Goal: Task Accomplishment & Management: Manage account settings

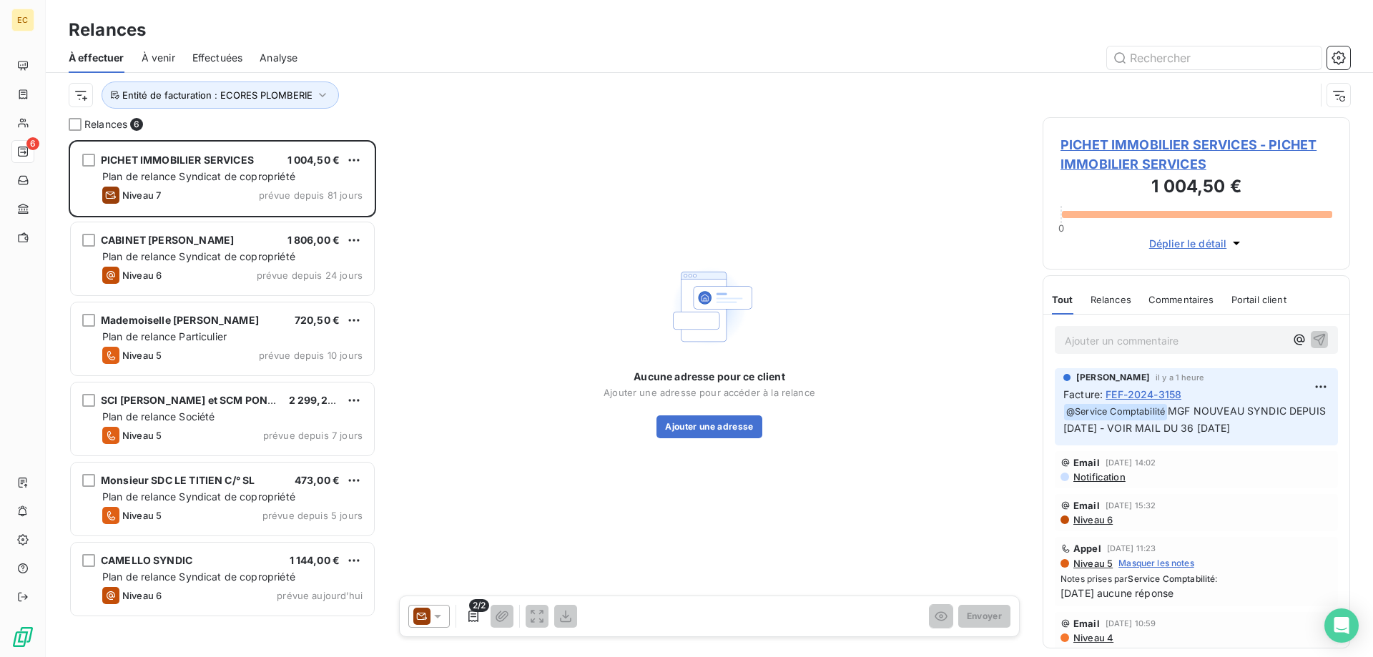
scroll to position [517, 307]
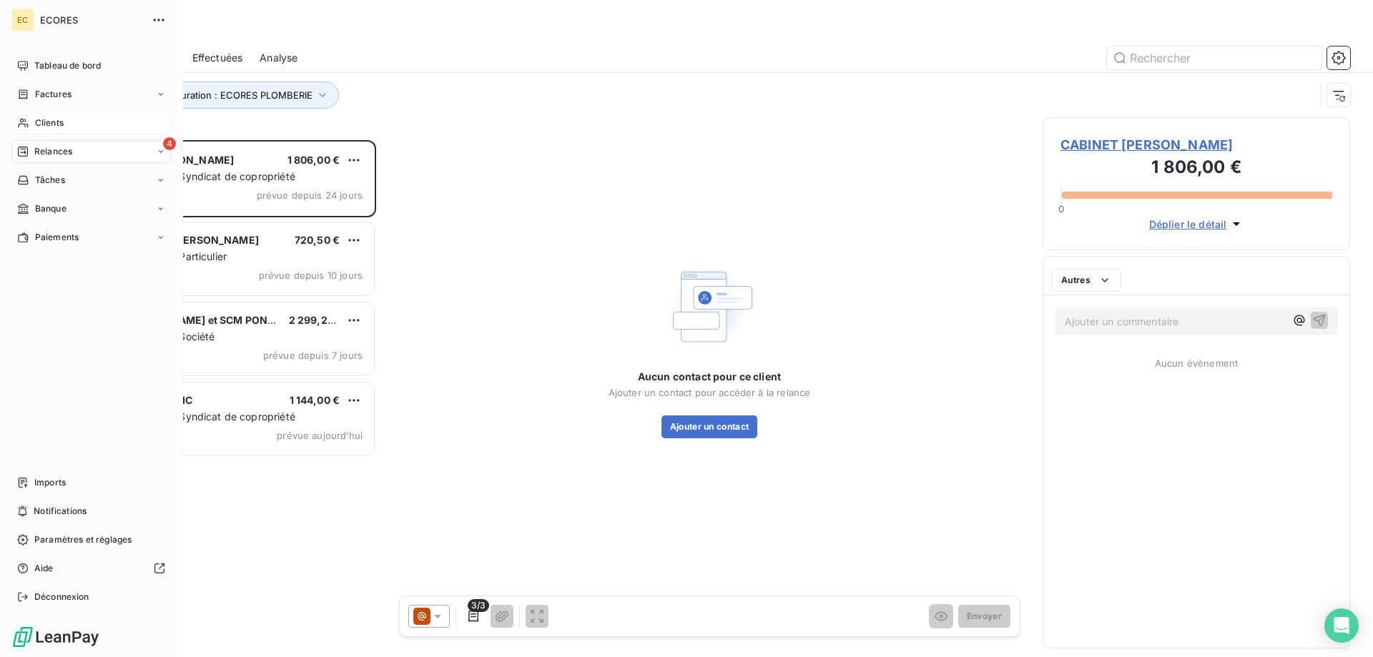
click at [46, 124] on span "Clients" at bounding box center [49, 123] width 29 height 13
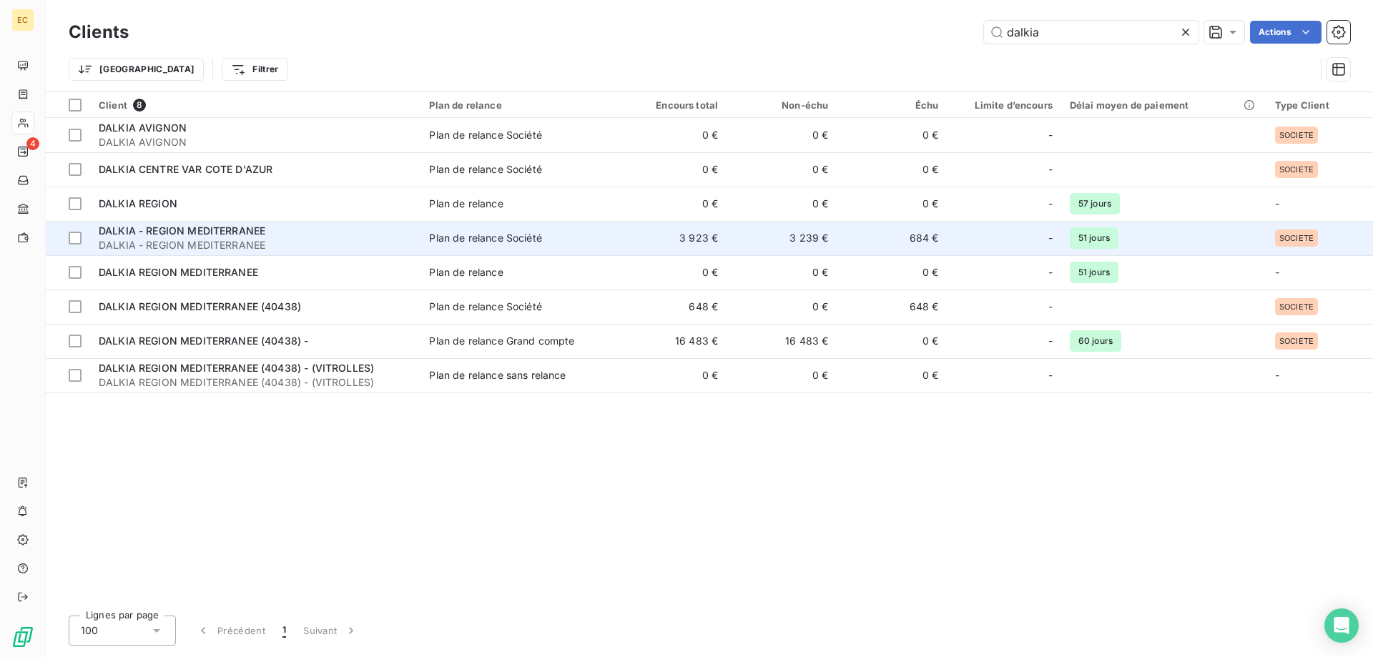
type input "dalkia"
click at [290, 235] on div "DALKIA - REGION MEDITERRANEE" at bounding box center [255, 231] width 313 height 14
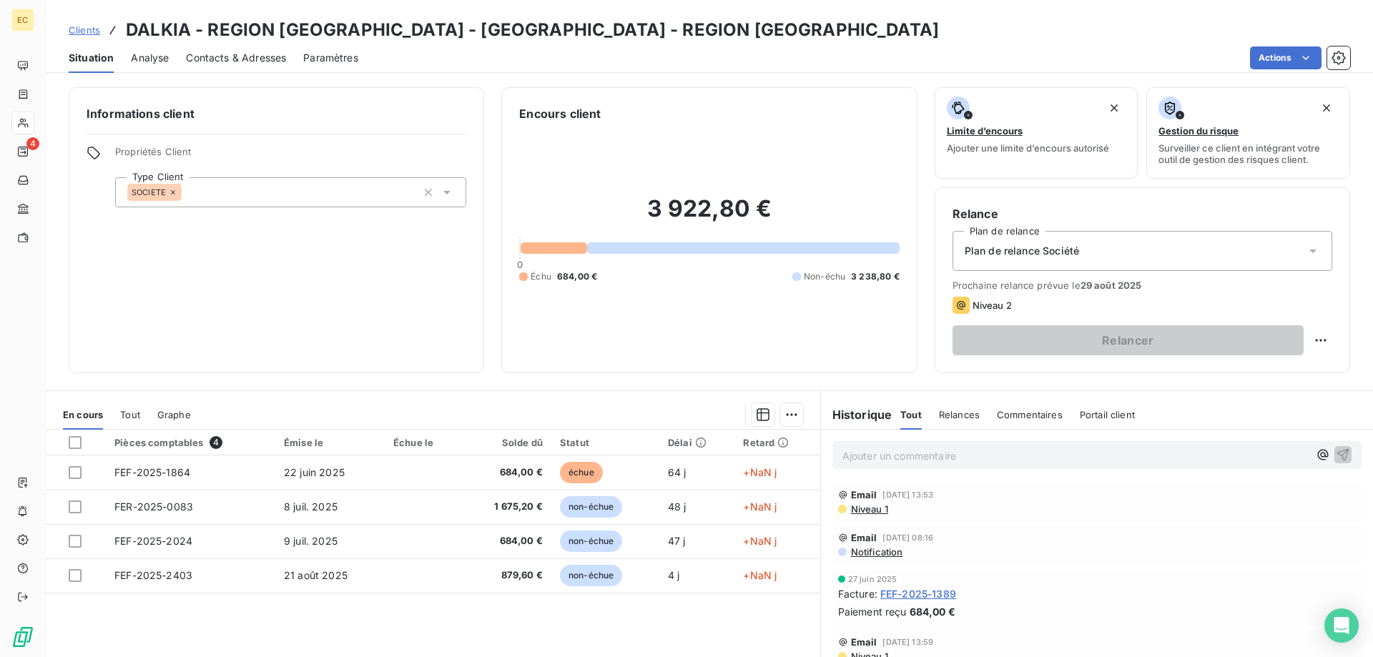
scroll to position [91, 0]
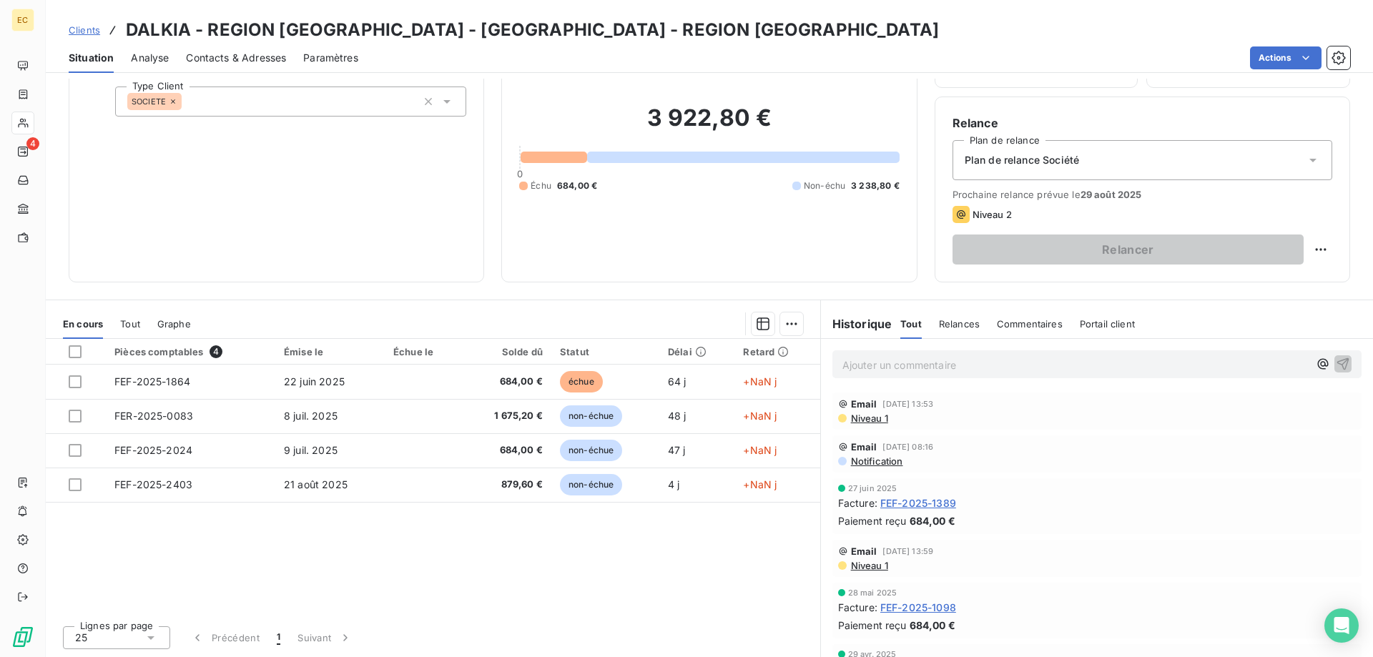
click at [855, 360] on p "Ajouter un commentaire ﻿" at bounding box center [1075, 365] width 466 height 18
click at [1323, 358] on icon "button" at bounding box center [1323, 364] width 14 height 14
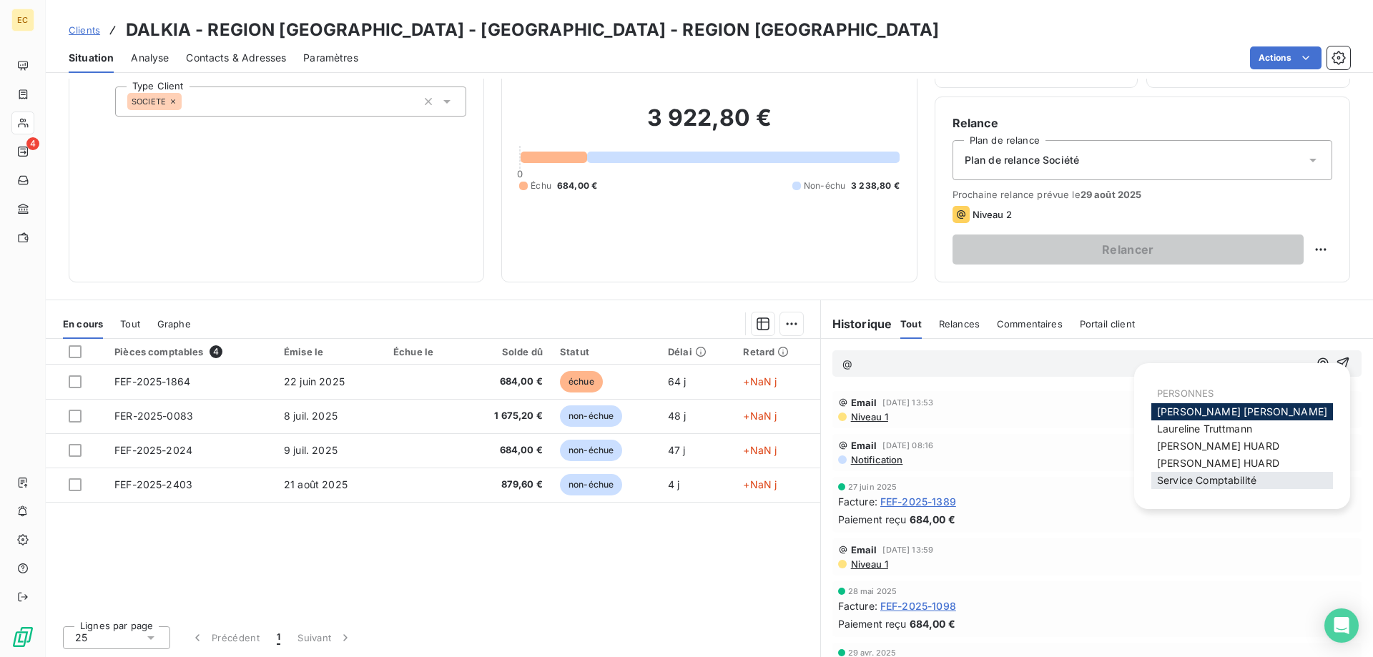
click at [1273, 480] on div "Service Comptabilité" at bounding box center [1242, 480] width 182 height 17
click at [1163, 482] on span "Service Comptabilité" at bounding box center [1206, 480] width 99 height 12
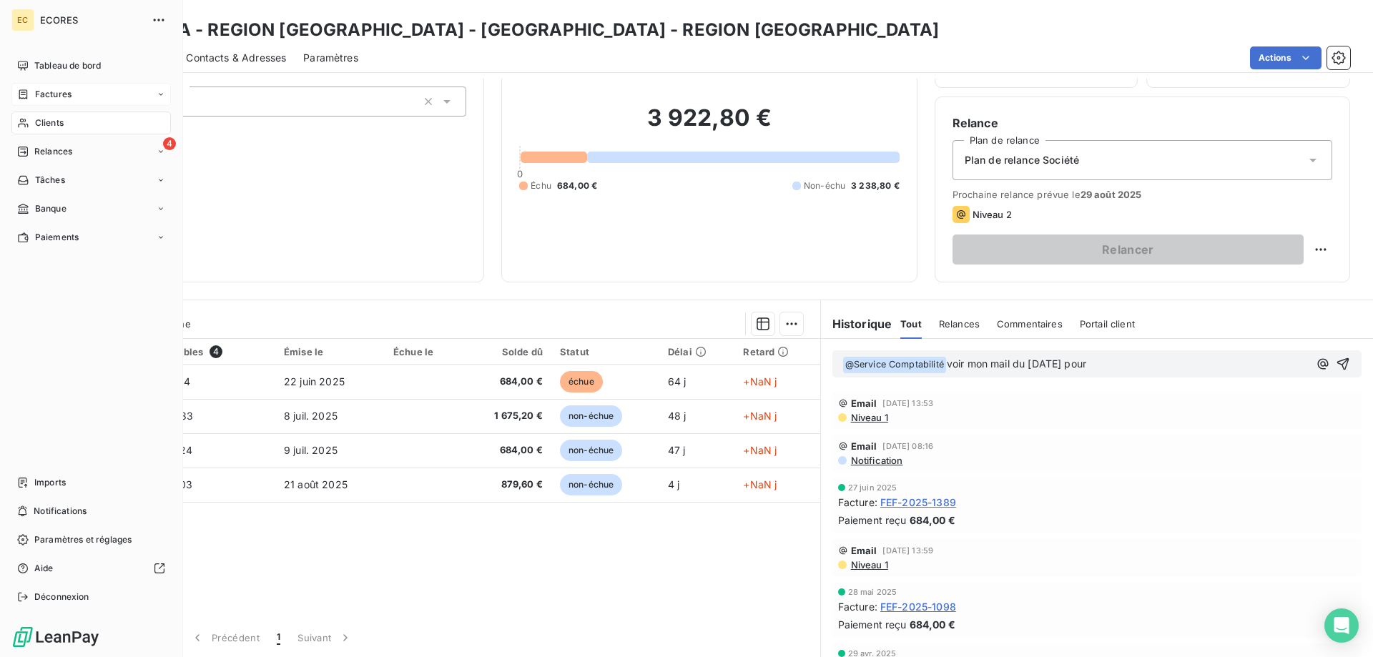
click at [55, 97] on span "Factures" at bounding box center [53, 94] width 36 height 13
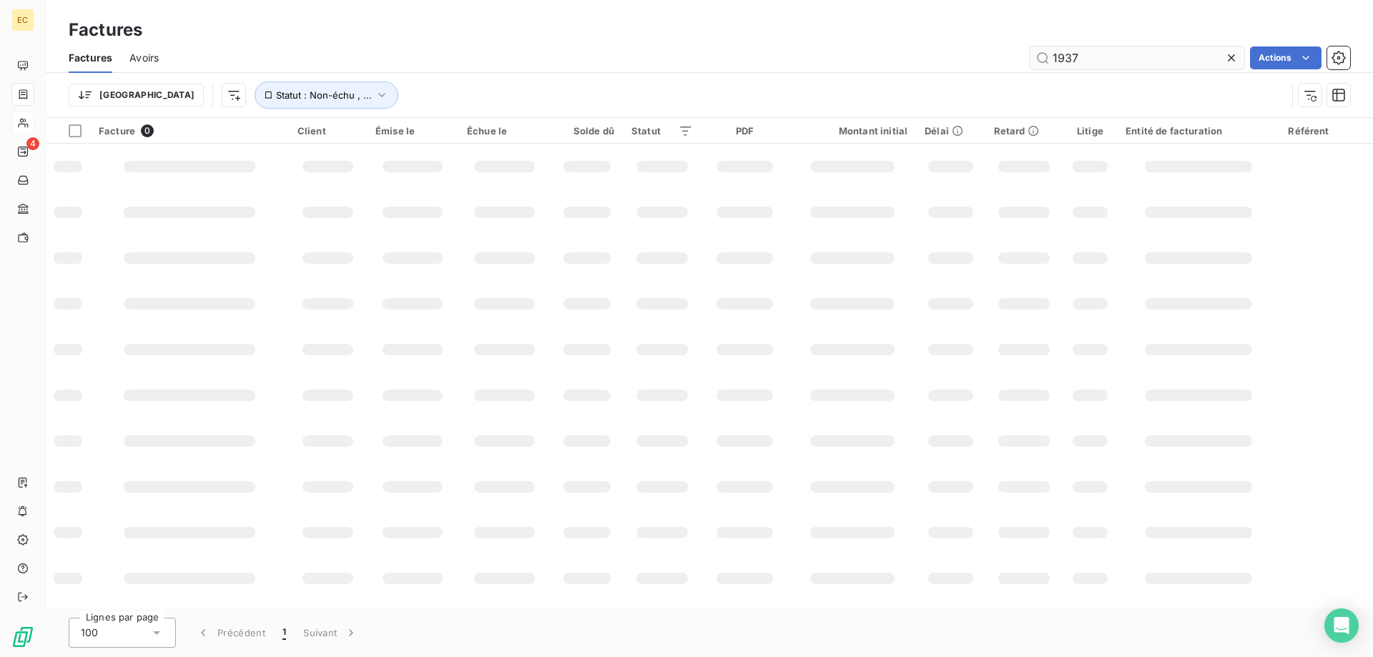
drag, startPoint x: 1088, startPoint y: 64, endPoint x: 1020, endPoint y: 60, distance: 68.0
click at [1030, 60] on input "1937" at bounding box center [1137, 57] width 215 height 23
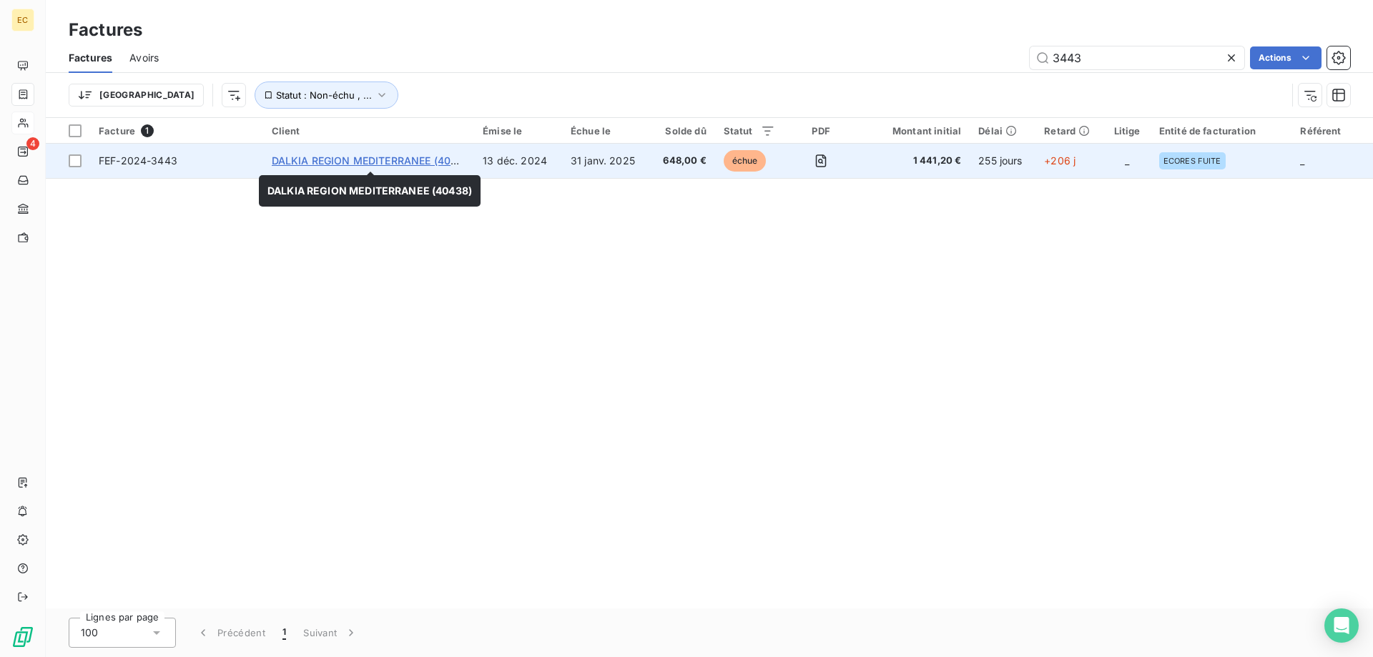
type input "3443"
click at [383, 164] on span "DALKIA REGION MEDITERRANEE (40438)" at bounding box center [373, 160] width 202 height 12
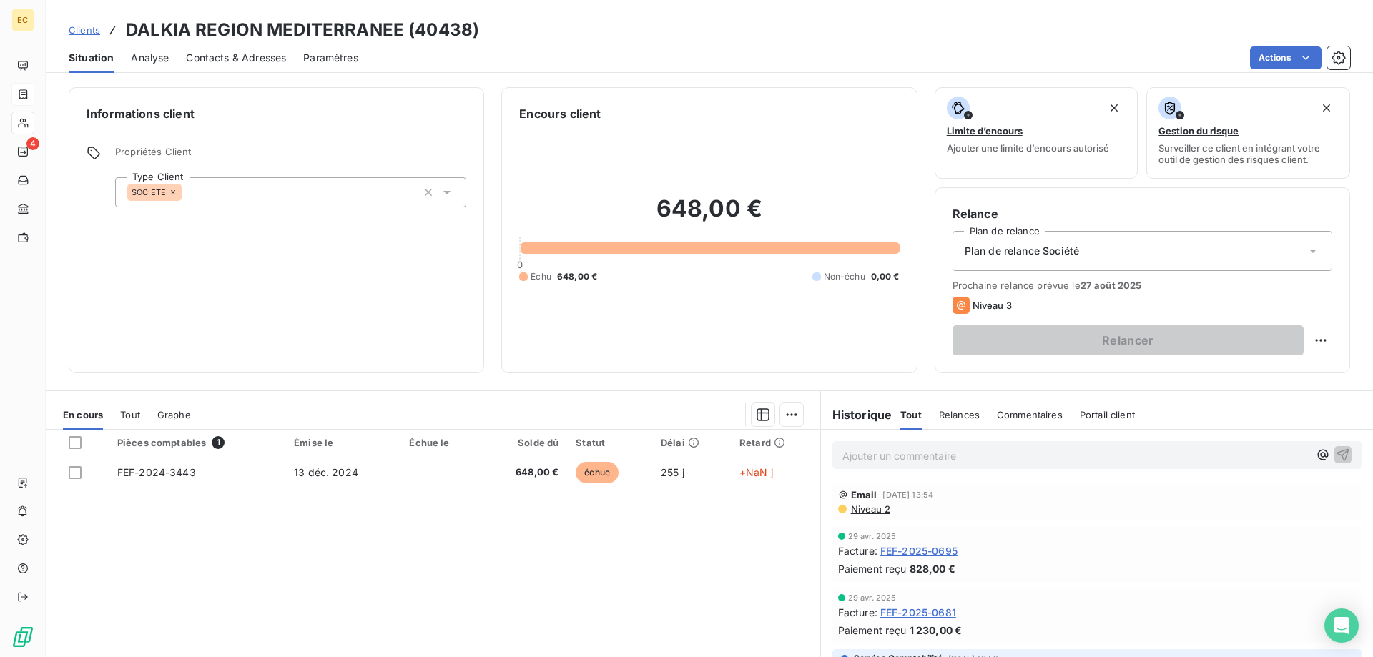
click at [879, 458] on p "Ajouter un commentaire ﻿" at bounding box center [1075, 456] width 466 height 18
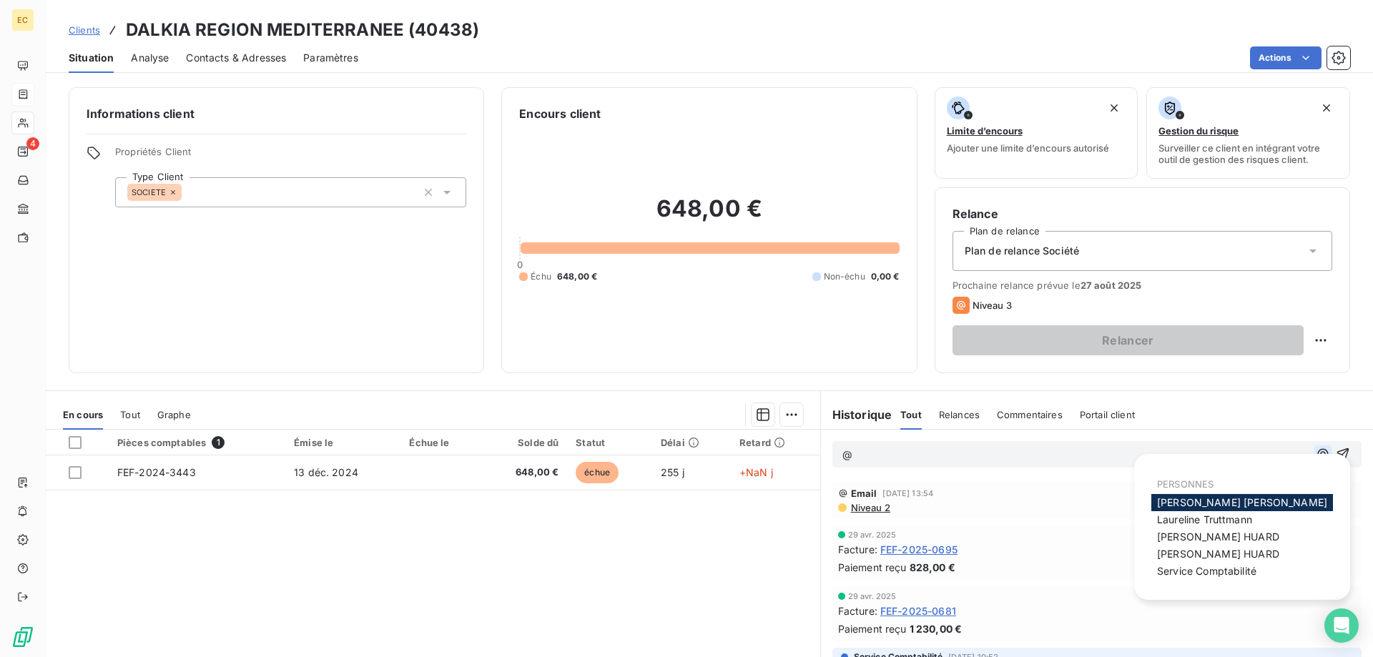
click at [1322, 452] on icon "button" at bounding box center [1323, 454] width 14 height 14
click at [1249, 568] on span "Service Comptabilité" at bounding box center [1206, 571] width 99 height 12
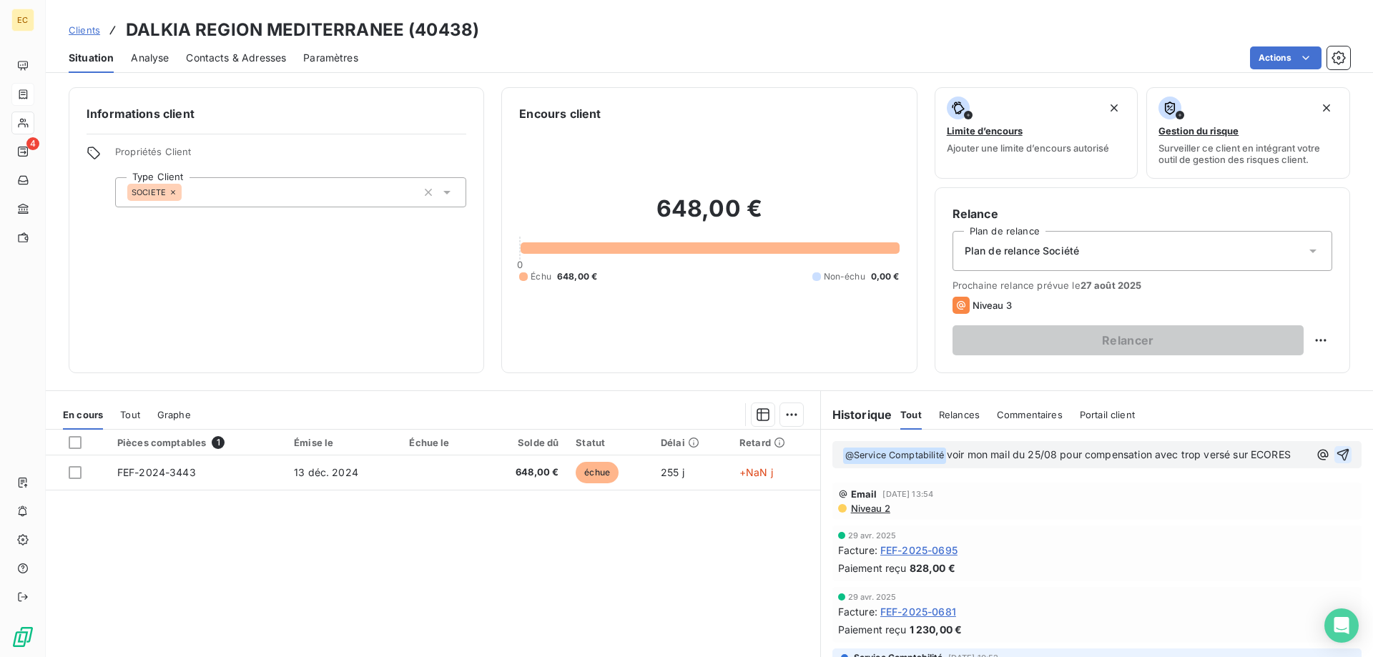
click at [1346, 447] on button "button" at bounding box center [1342, 454] width 17 height 17
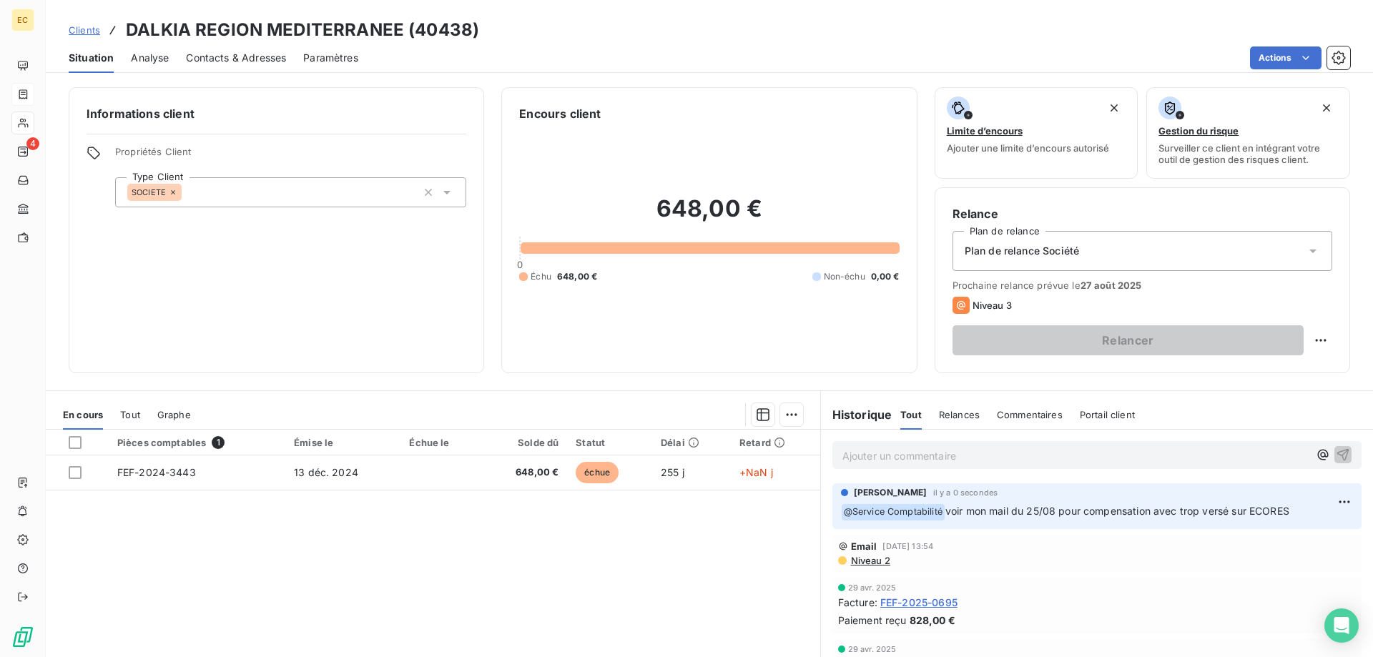
click at [73, 31] on span "Clients" at bounding box center [84, 29] width 31 height 11
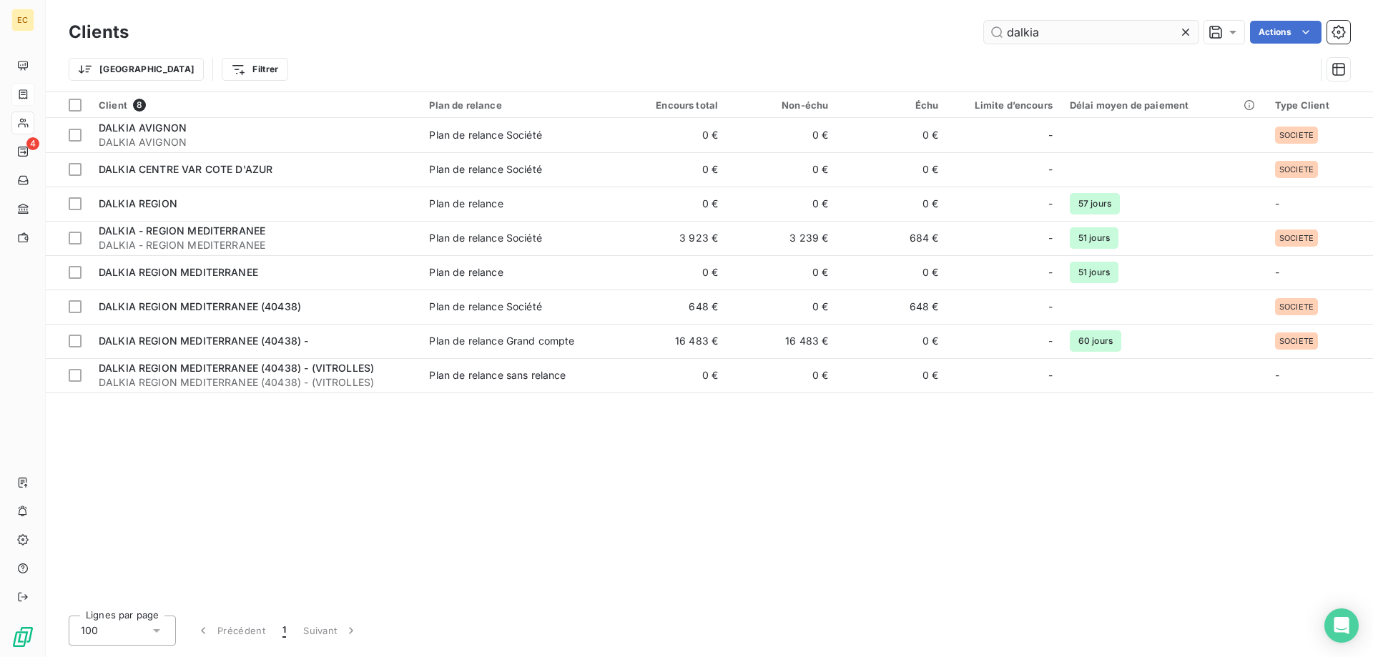
drag, startPoint x: 1101, startPoint y: 39, endPoint x: 968, endPoint y: 43, distance: 133.0
click at [984, 43] on input "dalkia" at bounding box center [1091, 32] width 215 height 23
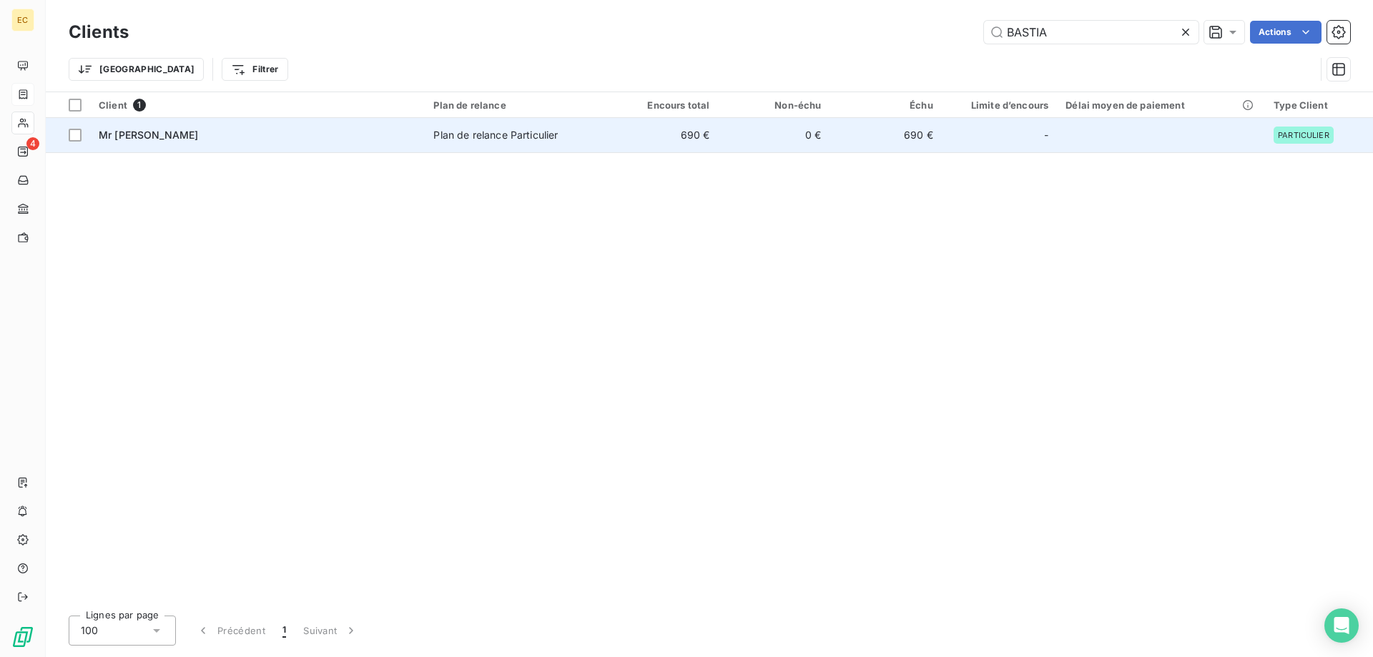
type input "BASTIA"
click at [189, 132] on span "Mr [PERSON_NAME]" at bounding box center [148, 135] width 99 height 12
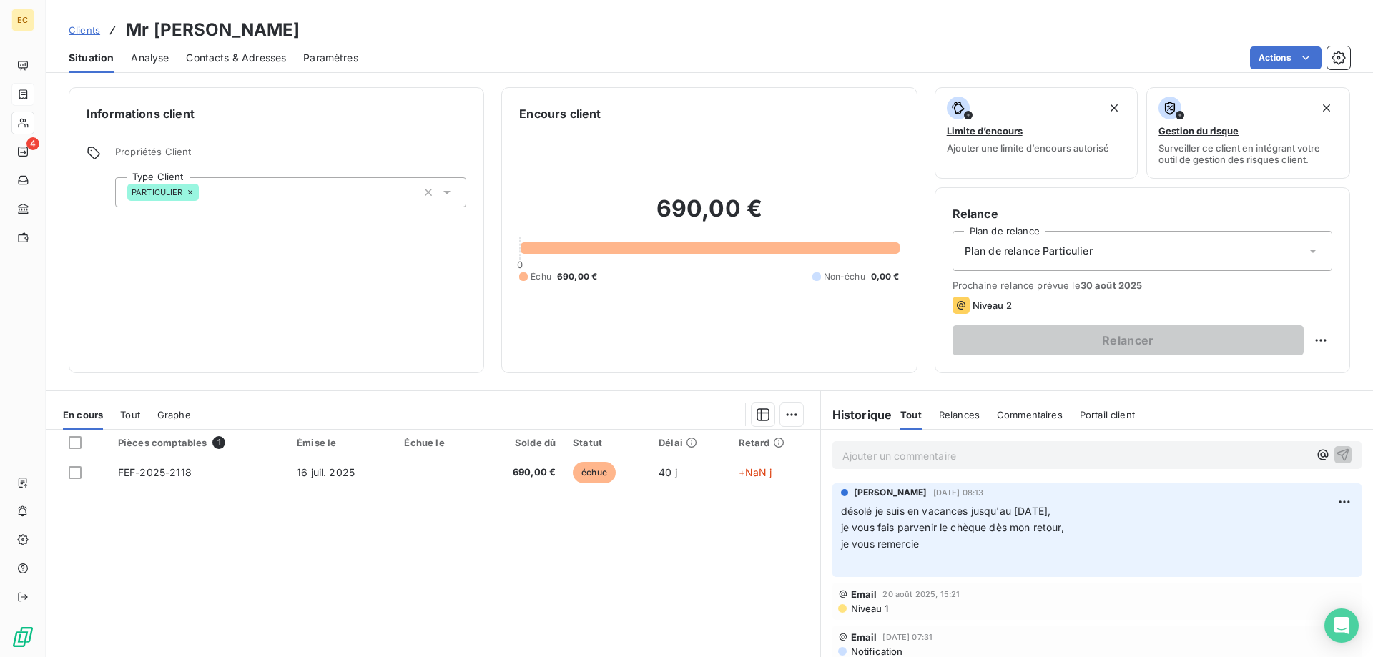
click at [922, 455] on p "Ajouter un commentaire ﻿" at bounding box center [1075, 456] width 466 height 18
click at [1344, 454] on icon "button" at bounding box center [1343, 454] width 14 height 14
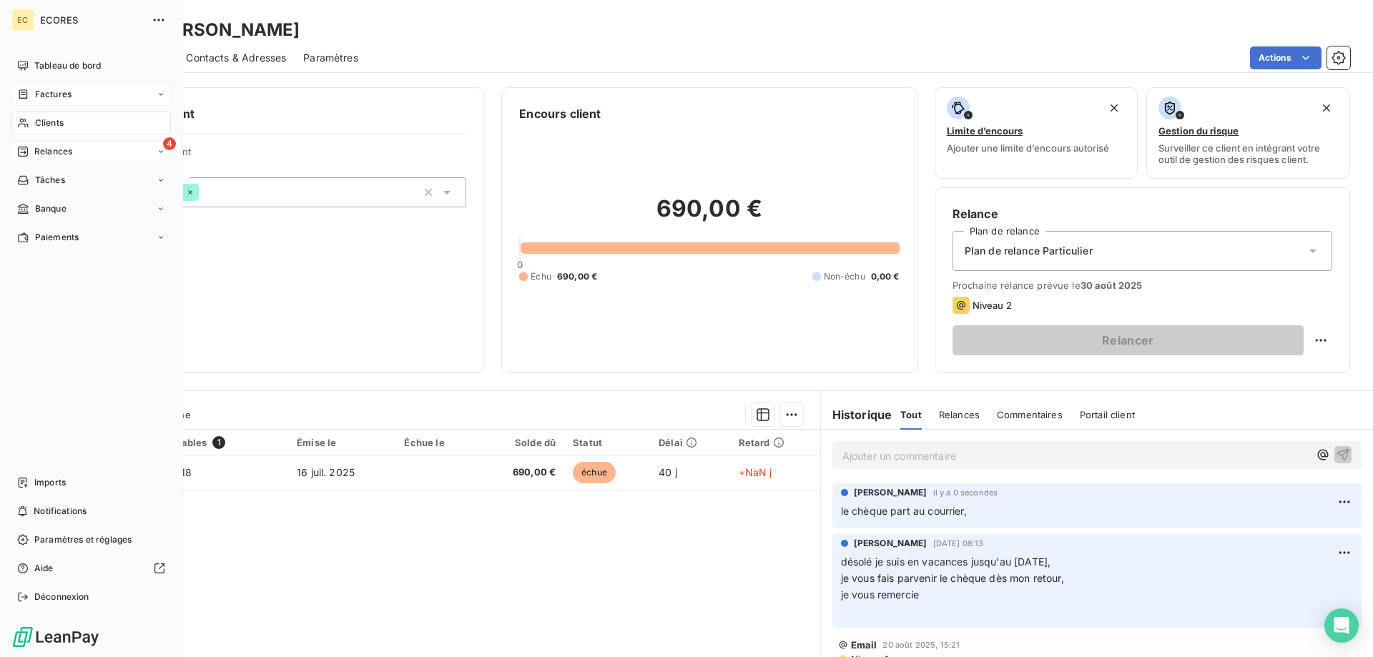
click at [36, 152] on span "Relances" at bounding box center [53, 151] width 38 height 13
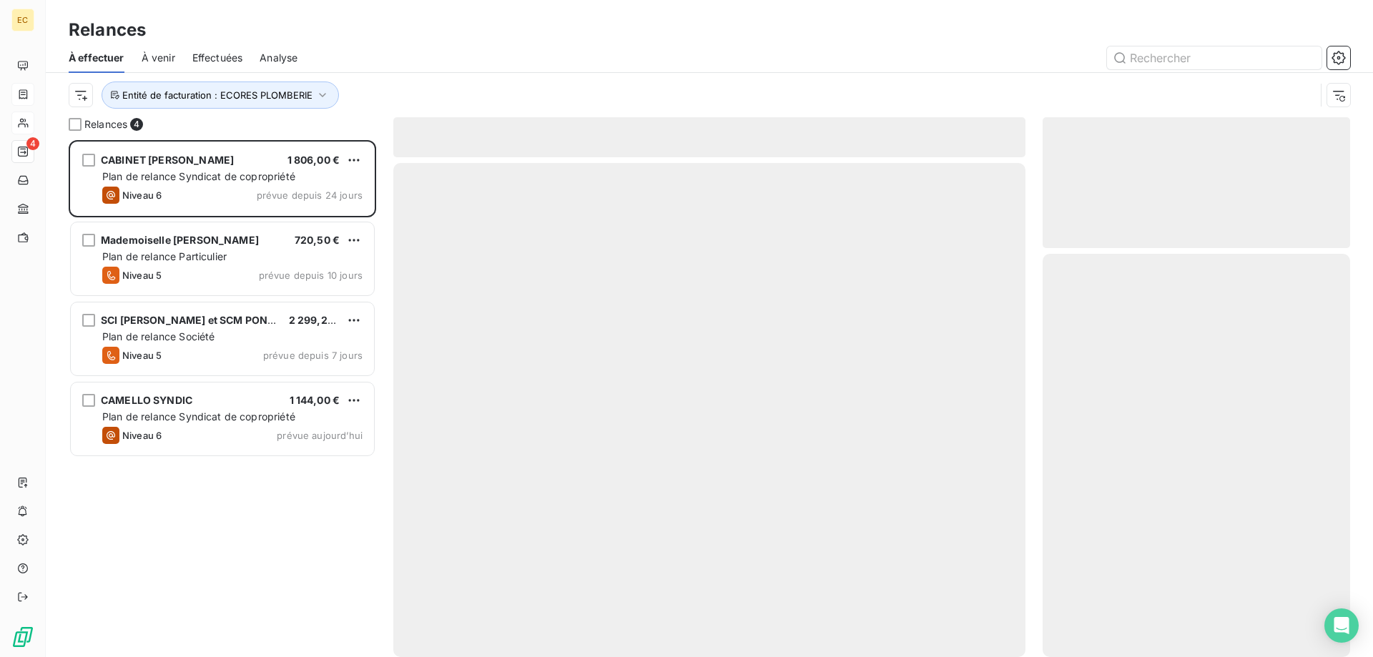
scroll to position [517, 307]
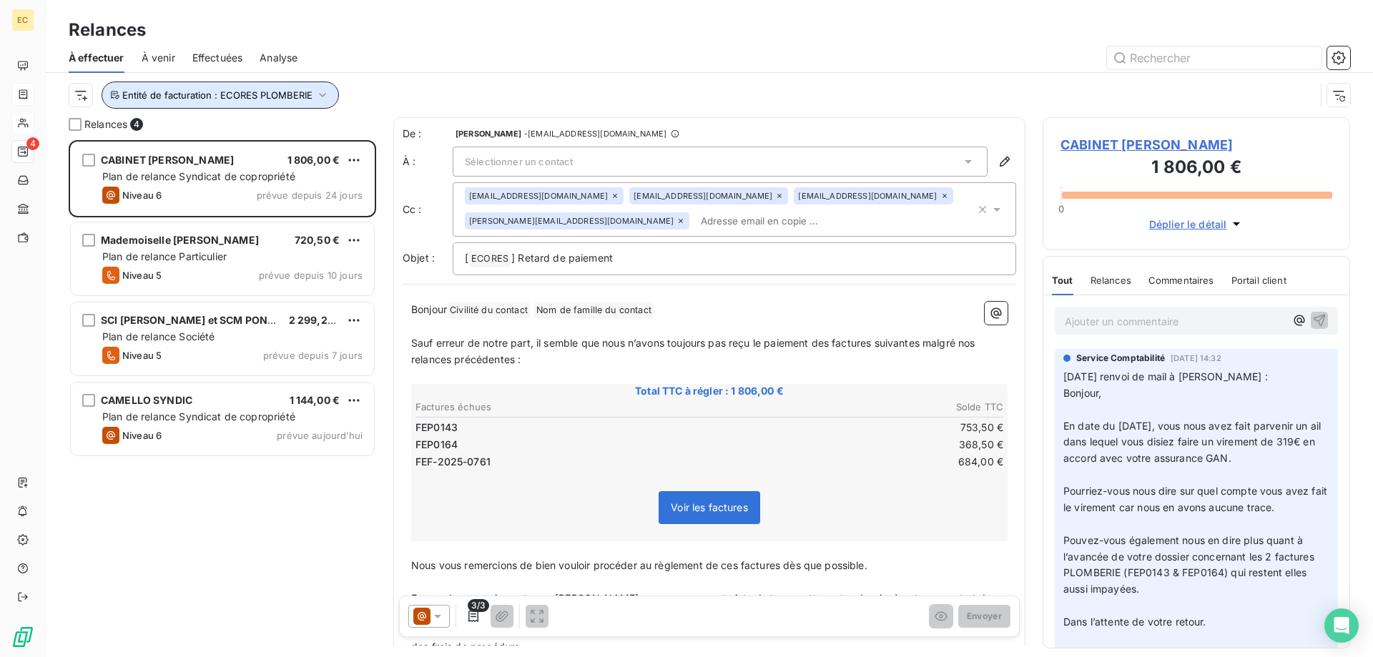
click at [319, 93] on icon "button" at bounding box center [322, 95] width 14 height 14
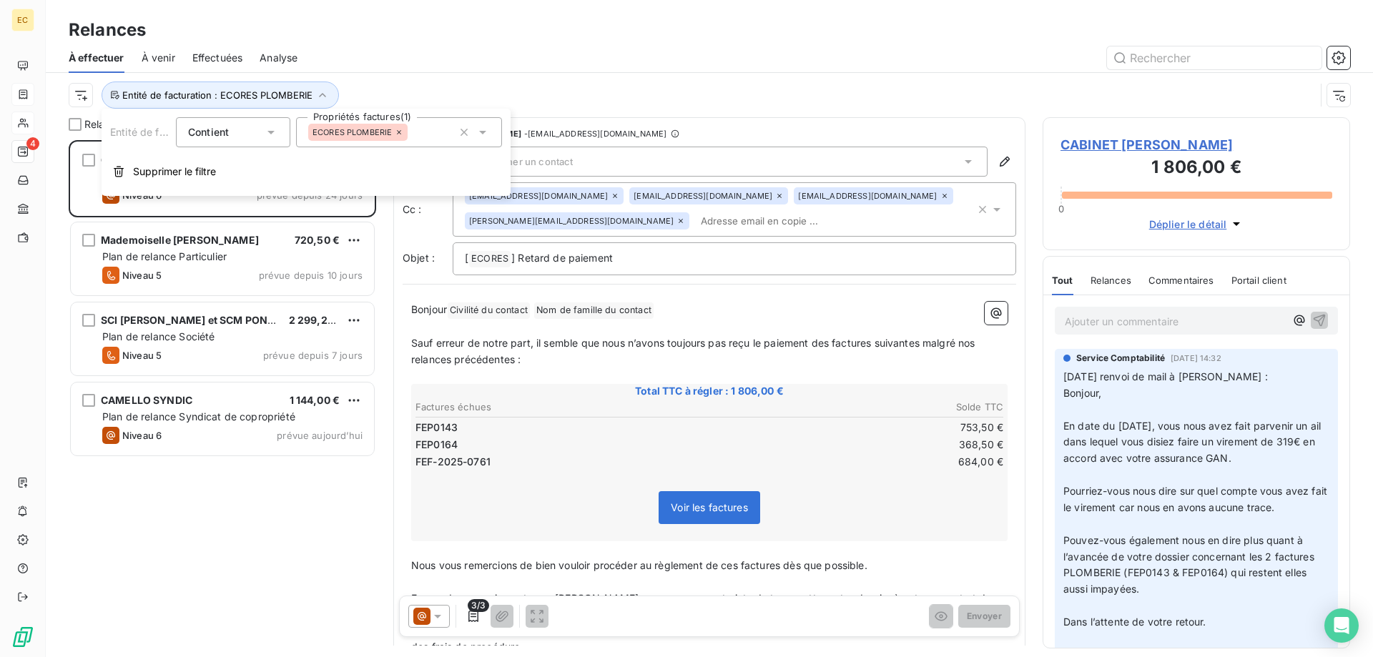
click at [375, 134] on span "ECORES PLOMBERIE" at bounding box center [351, 132] width 79 height 9
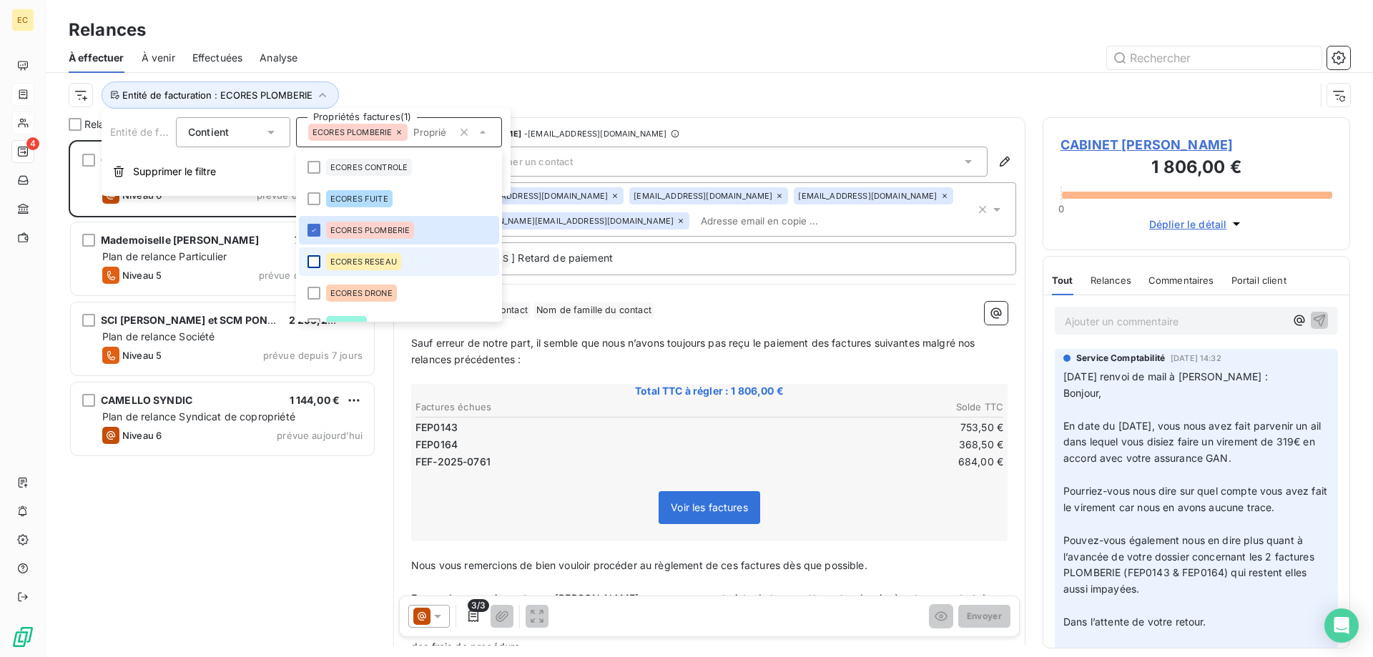
click at [312, 264] on div at bounding box center [313, 261] width 13 height 13
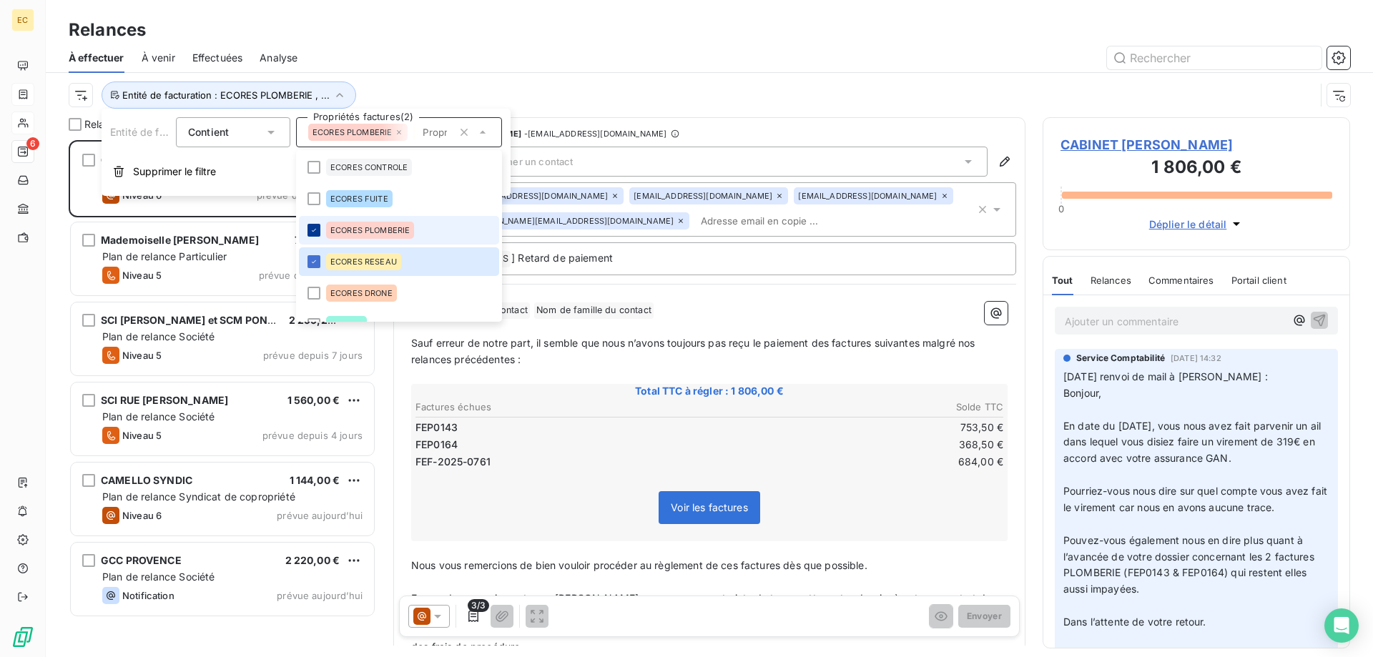
click at [312, 233] on icon at bounding box center [314, 230] width 9 height 9
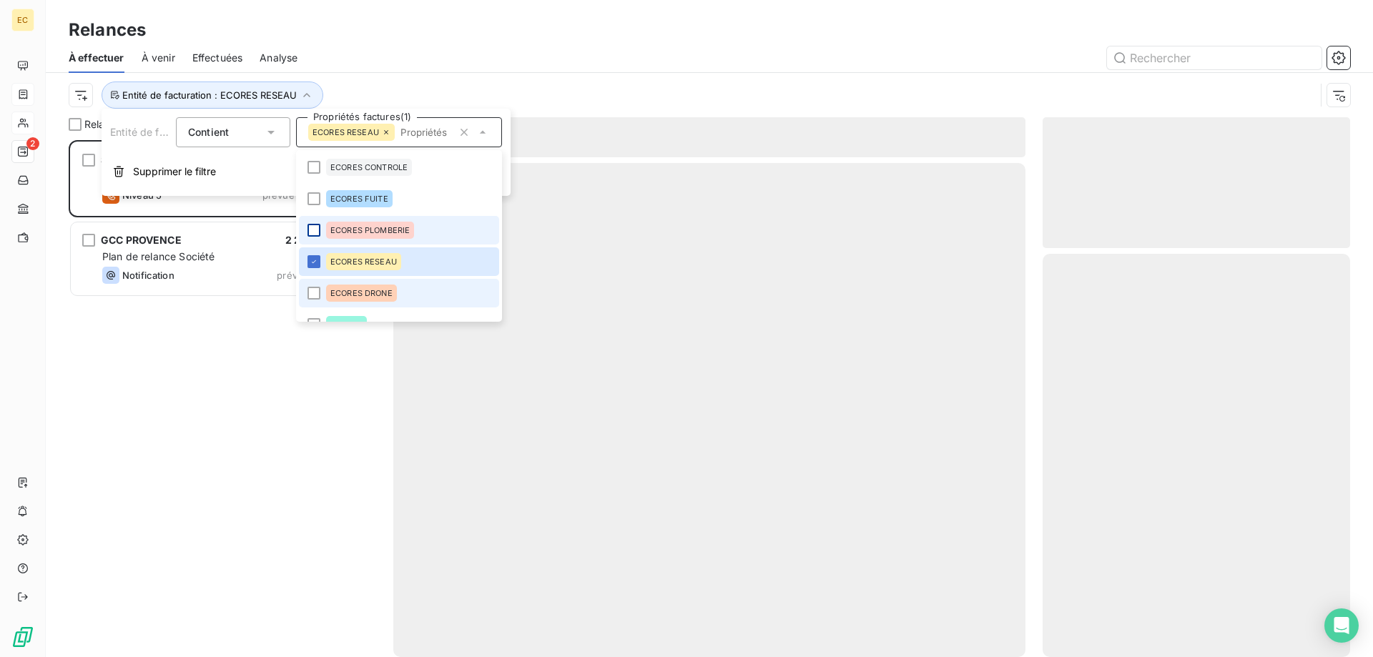
scroll to position [517, 307]
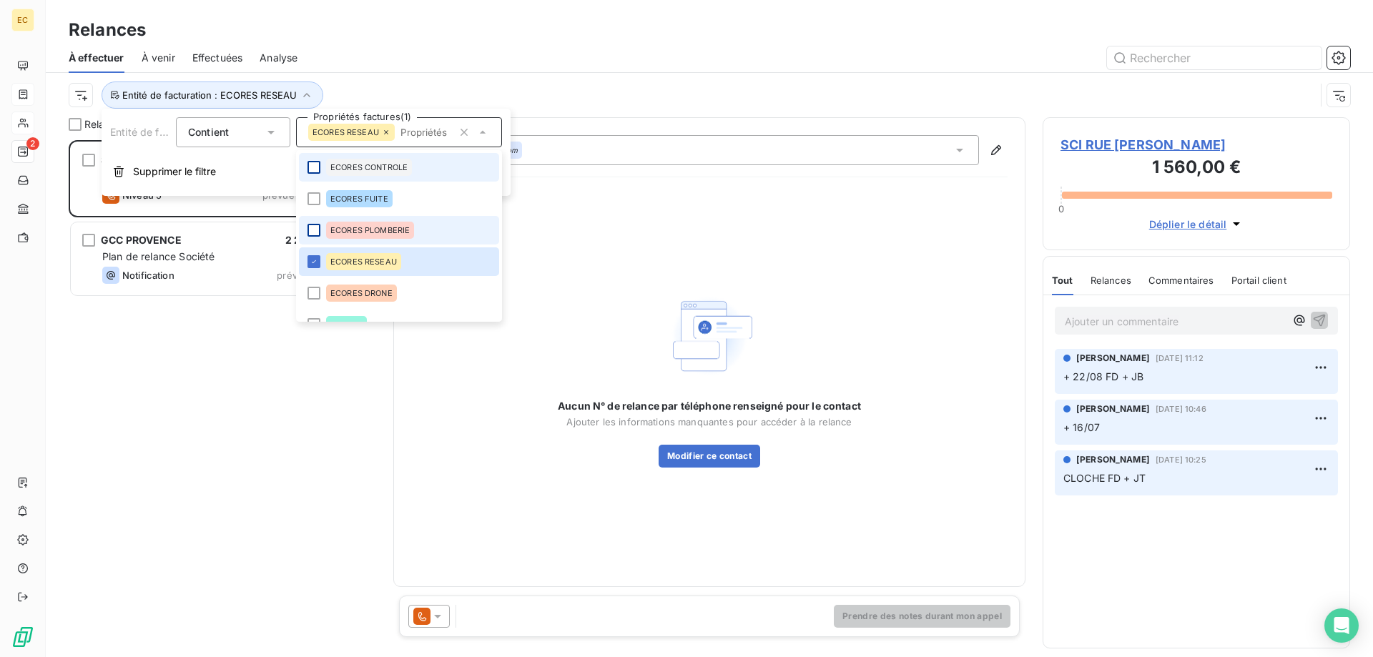
click at [312, 170] on div at bounding box center [313, 167] width 13 height 13
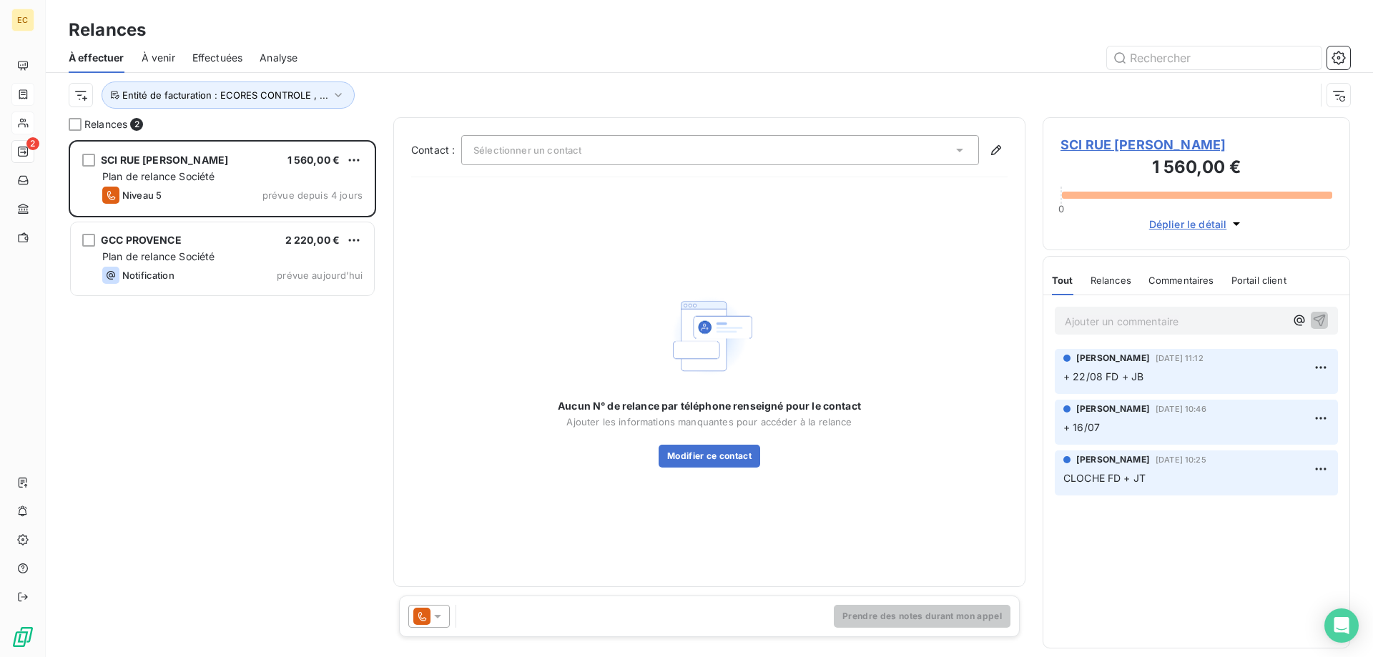
click at [238, 453] on div "SCI RUE ABBE LANFRANCHI 1 560,00 € Plan de relance Société Niveau 5 prévue depu…" at bounding box center [222, 398] width 307 height 517
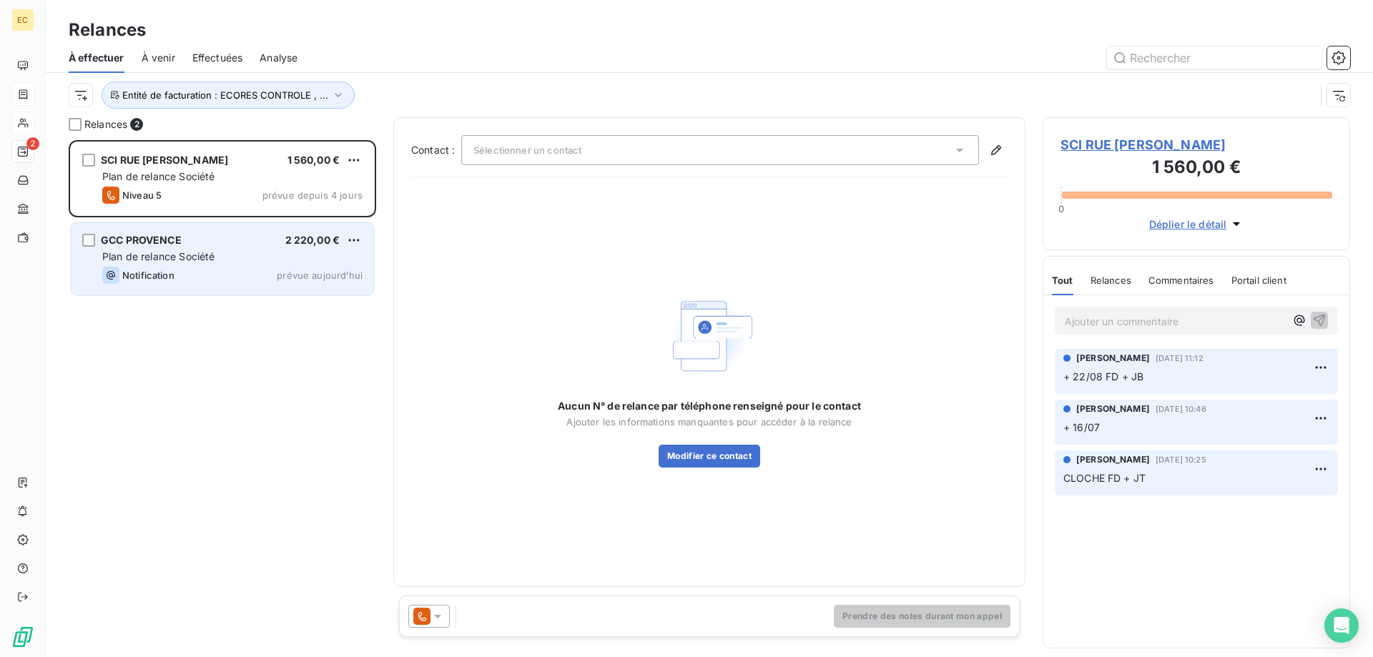
click at [171, 272] on span "Notification" at bounding box center [148, 275] width 52 height 11
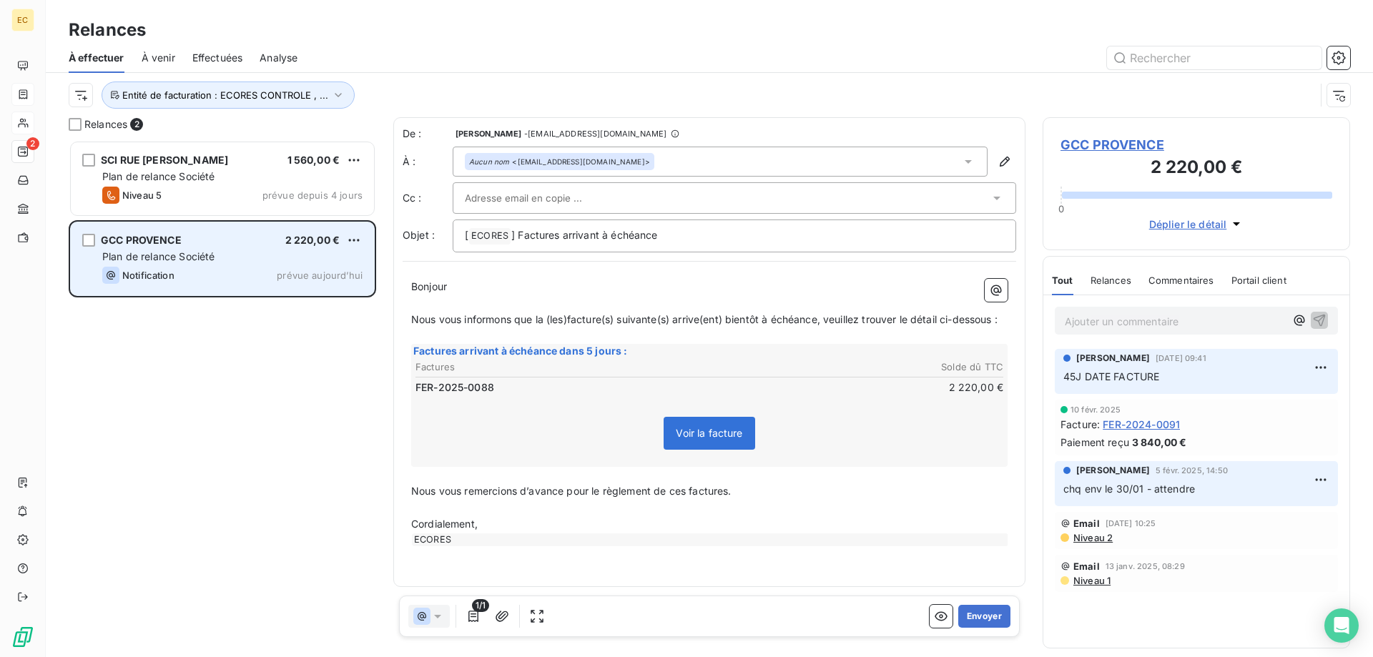
scroll to position [517, 307]
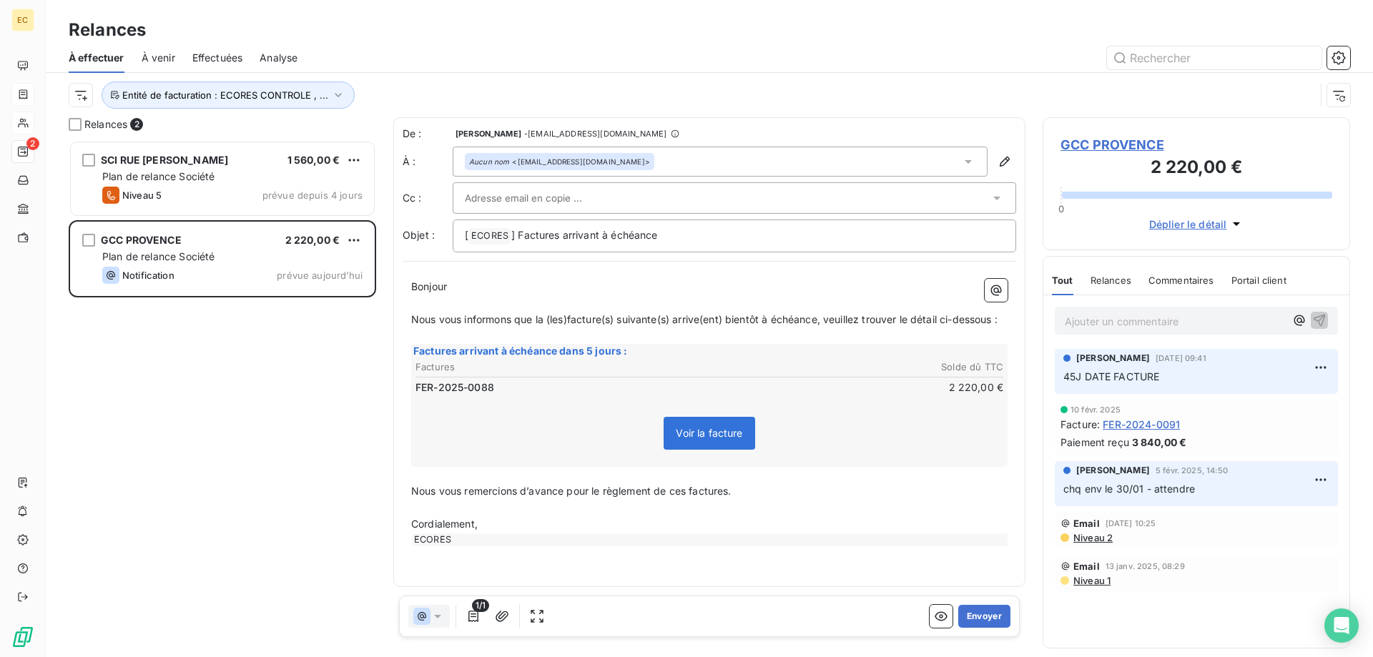
click at [1103, 140] on span "GCC PROVENCE" at bounding box center [1196, 144] width 272 height 19
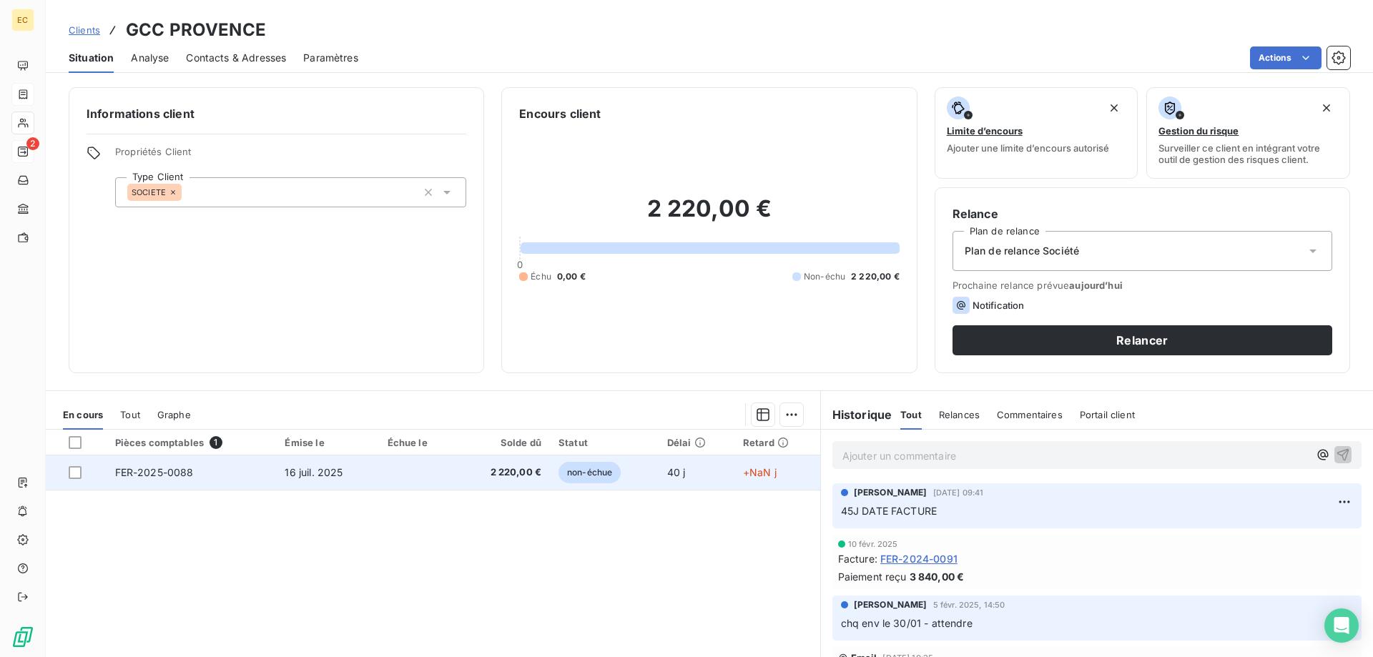
click at [446, 475] on td at bounding box center [418, 472] width 78 height 34
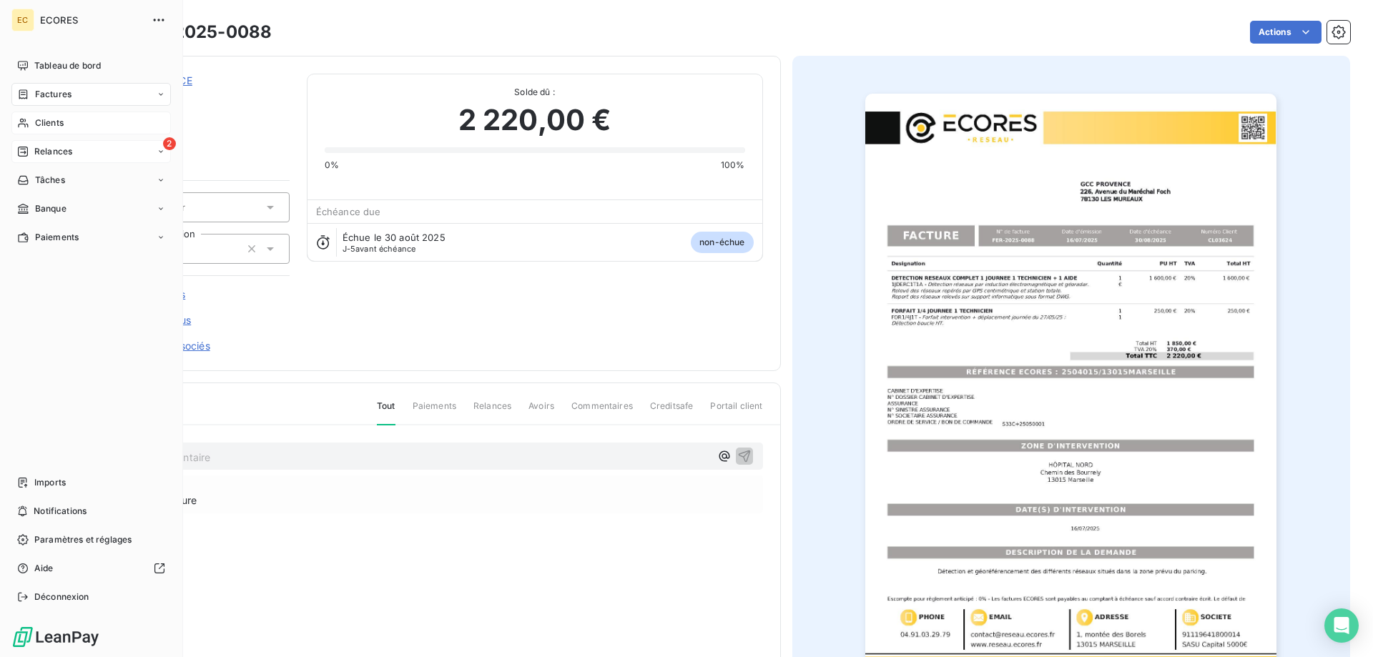
click at [39, 152] on span "Relances" at bounding box center [53, 151] width 38 height 13
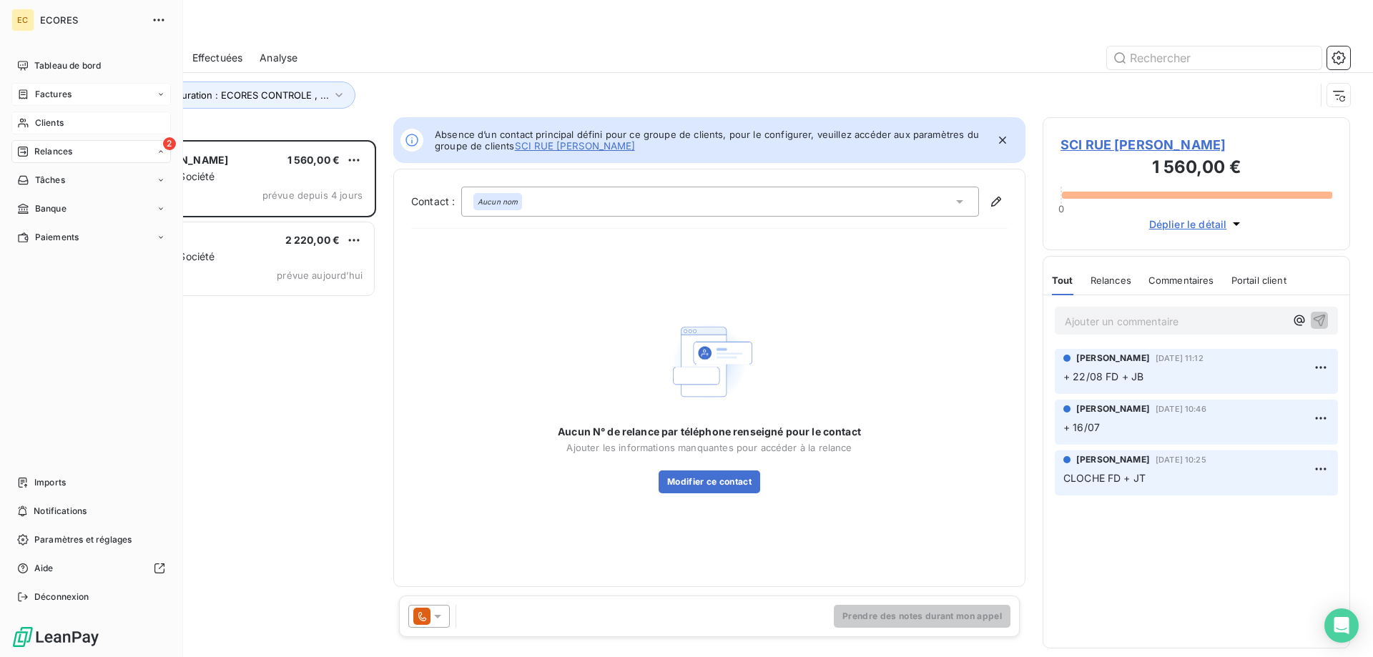
scroll to position [517, 307]
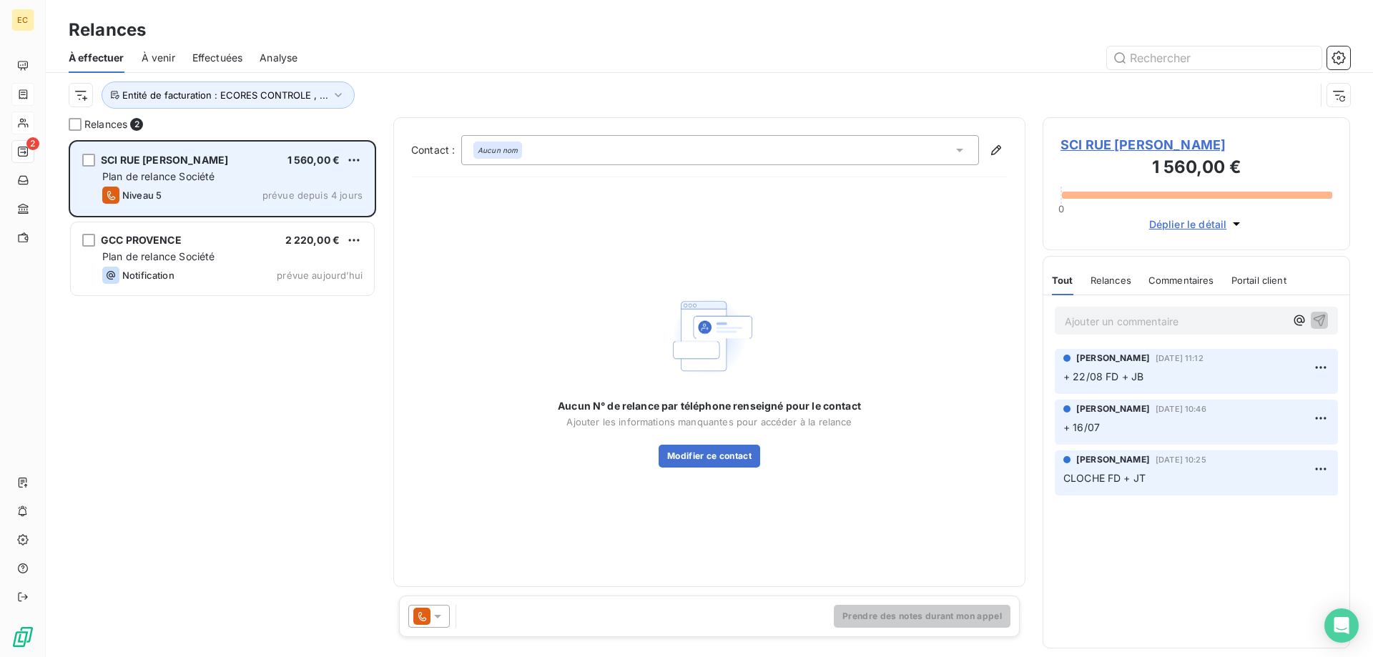
click at [208, 202] on div "Niveau 5 prévue depuis 4 jours" at bounding box center [232, 195] width 260 height 17
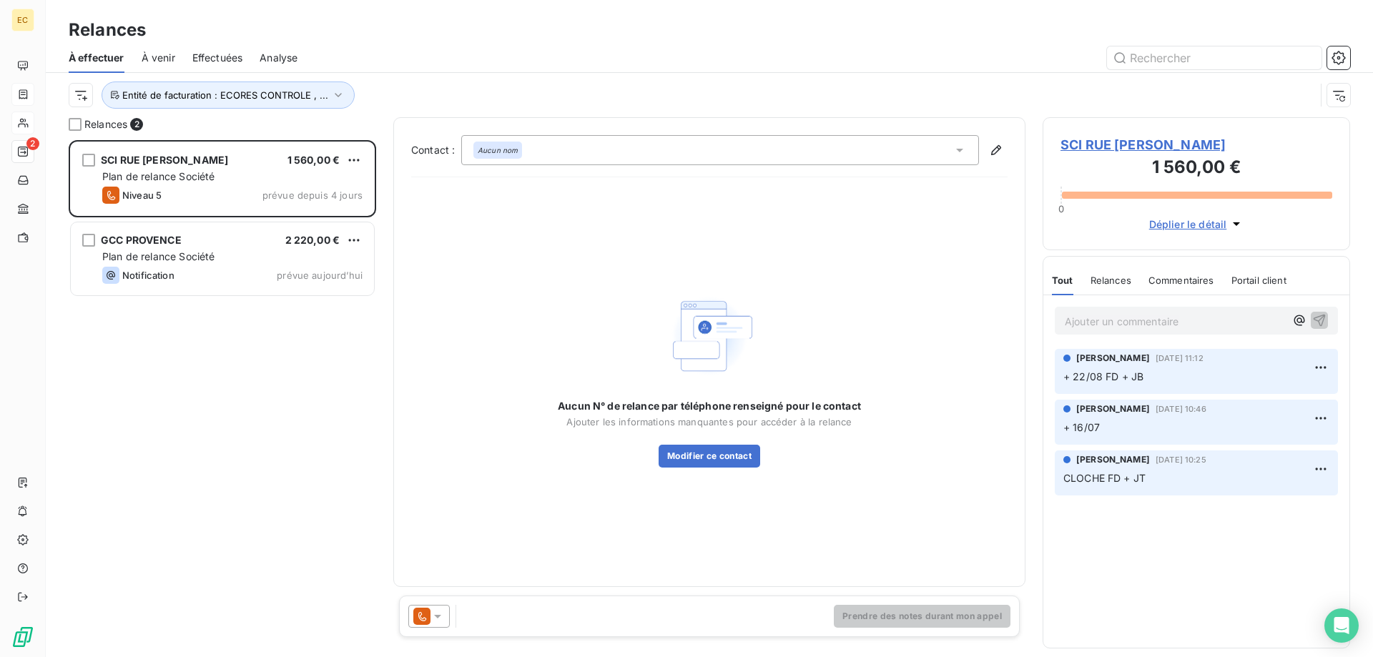
click at [1089, 142] on span "SCI RUE [PERSON_NAME]" at bounding box center [1196, 144] width 272 height 19
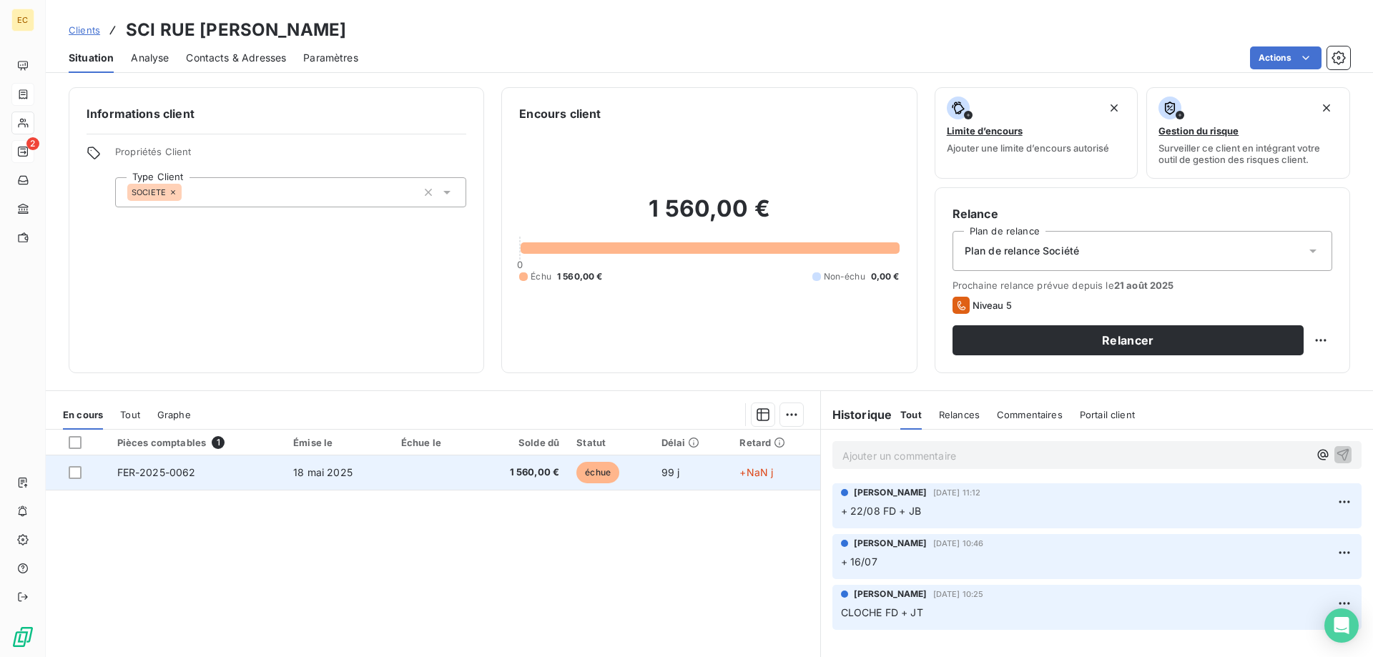
click at [388, 475] on td "18 mai 2025" at bounding box center [339, 472] width 108 height 34
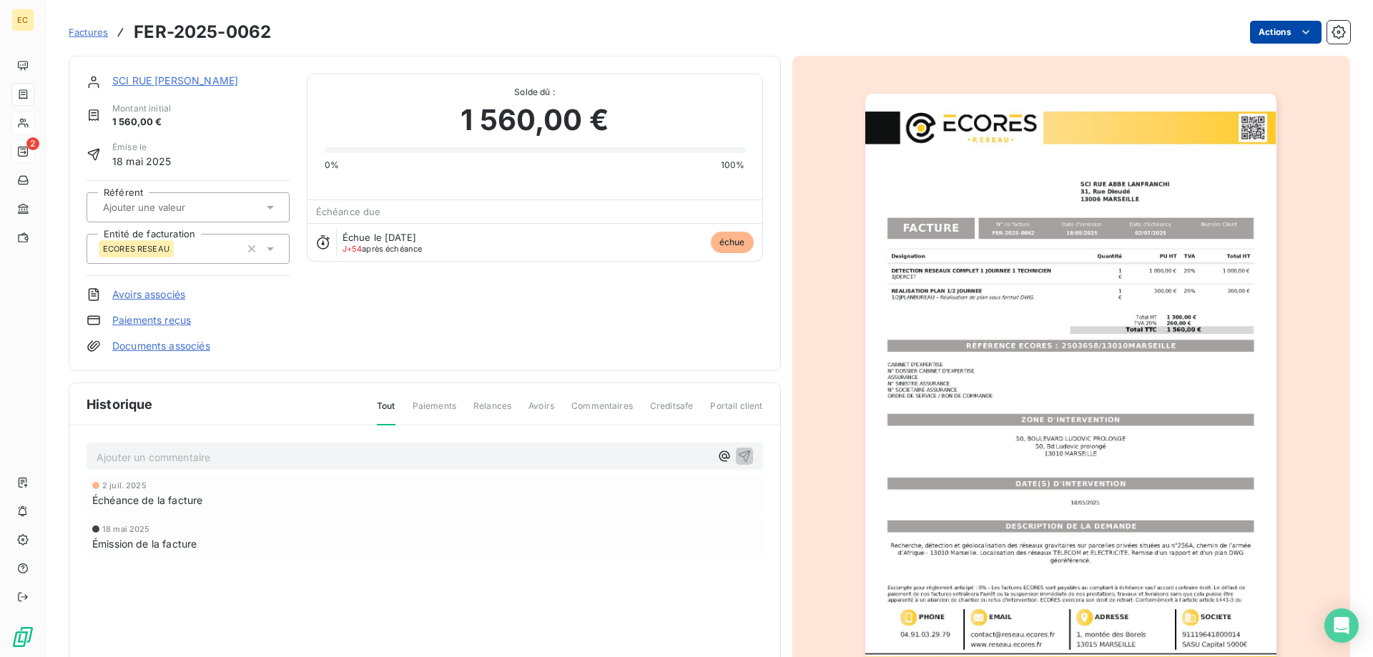
click at [1258, 42] on html "EC 2 Factures FER-2025-0062 Actions SCI RUE ABBE LANFRANCHI Montant initial 1 5…" at bounding box center [686, 328] width 1373 height 657
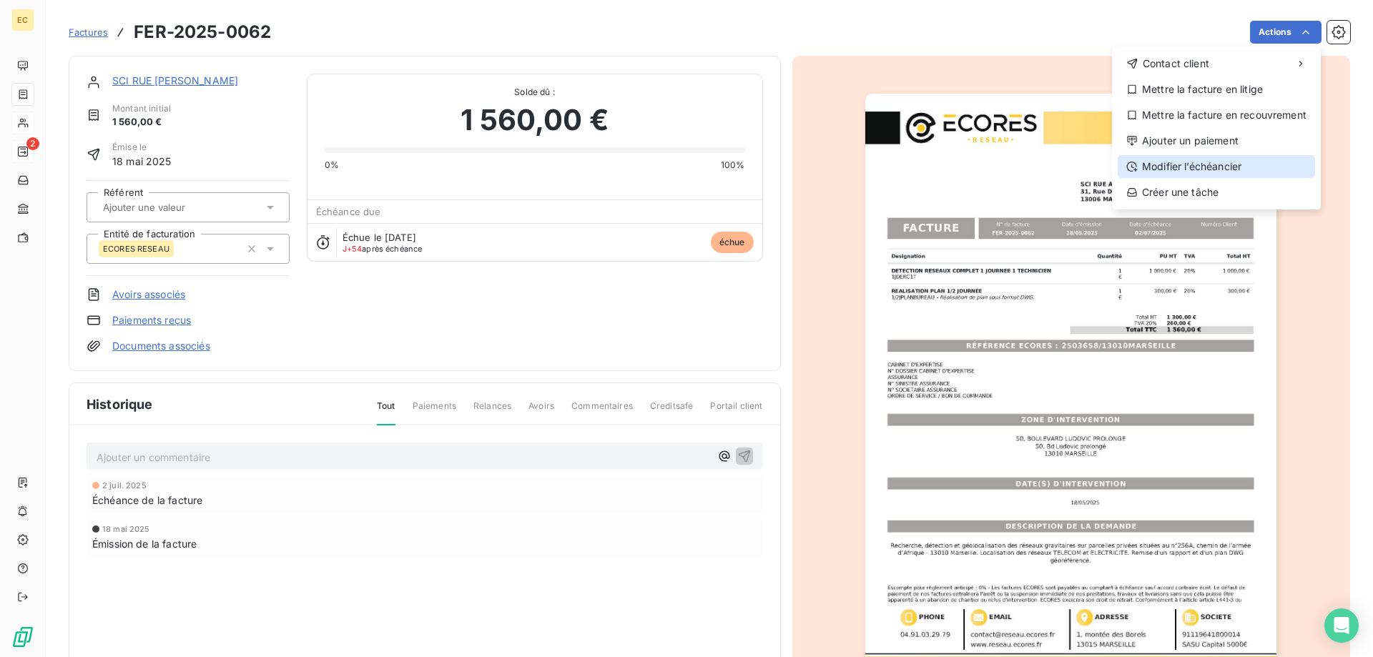
click at [1227, 159] on div "Modifier l’échéancier" at bounding box center [1216, 166] width 197 height 23
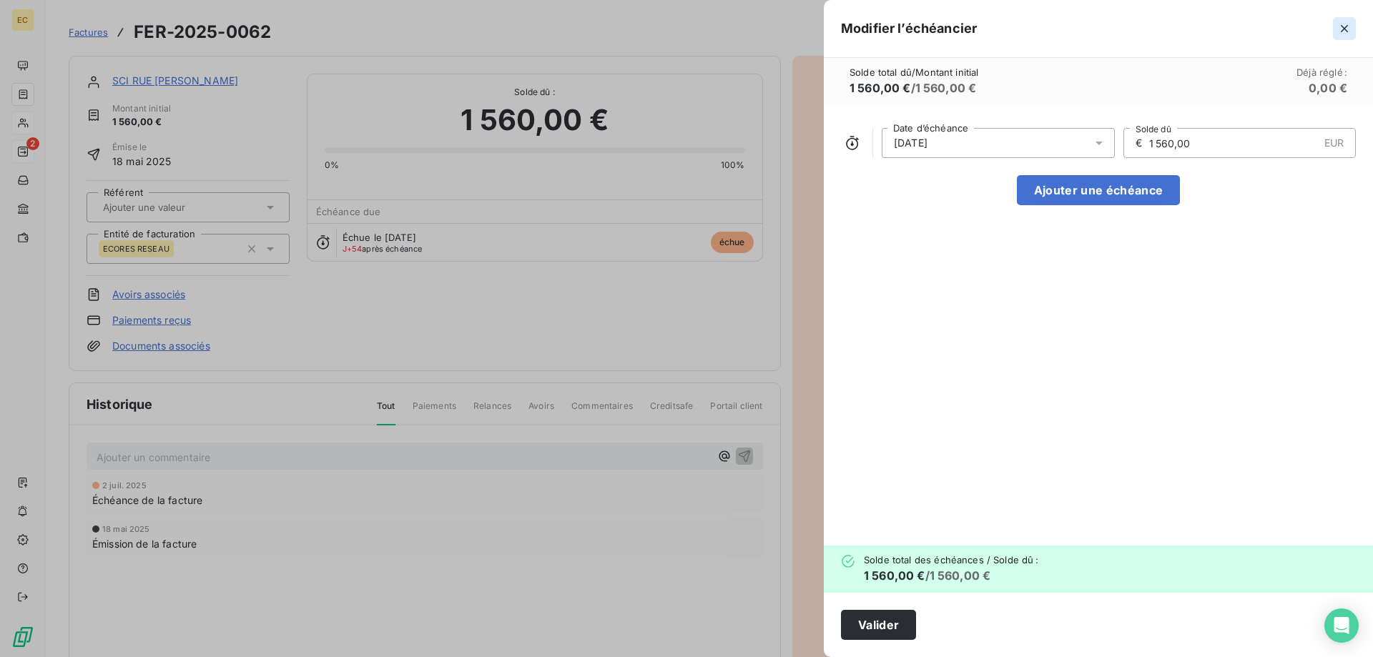
click at [1347, 27] on icon "button" at bounding box center [1344, 28] width 14 height 14
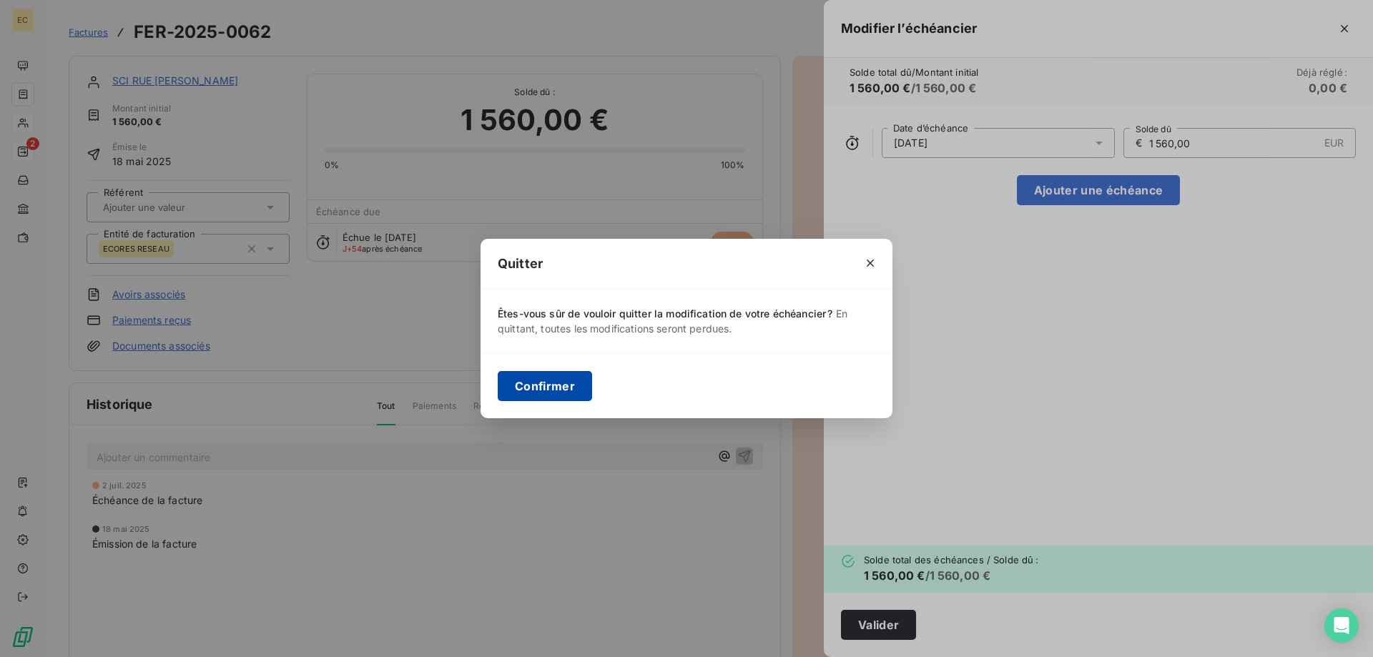
click at [566, 389] on button "Confirmer" at bounding box center [545, 386] width 94 height 30
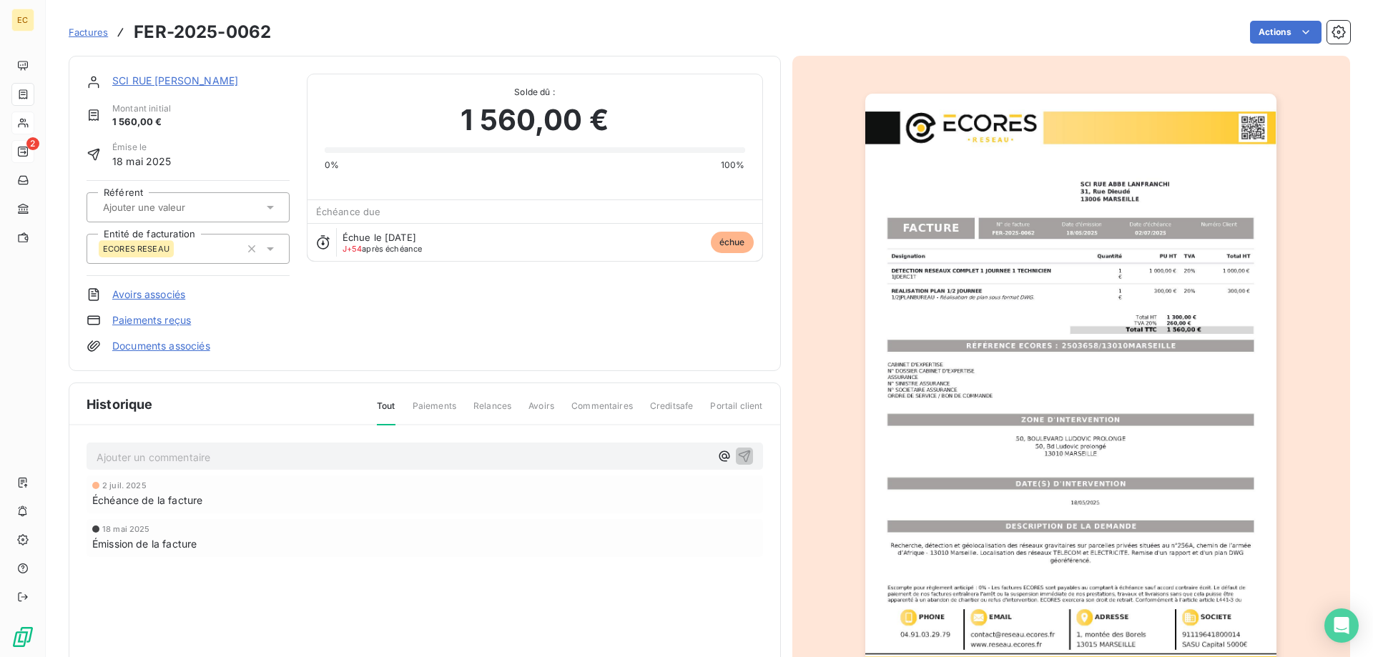
click at [101, 453] on p "Ajouter un commentaire ﻿" at bounding box center [403, 457] width 613 height 18
click at [744, 456] on icon "button" at bounding box center [744, 455] width 14 height 14
